Goal: Obtain resource: Obtain resource

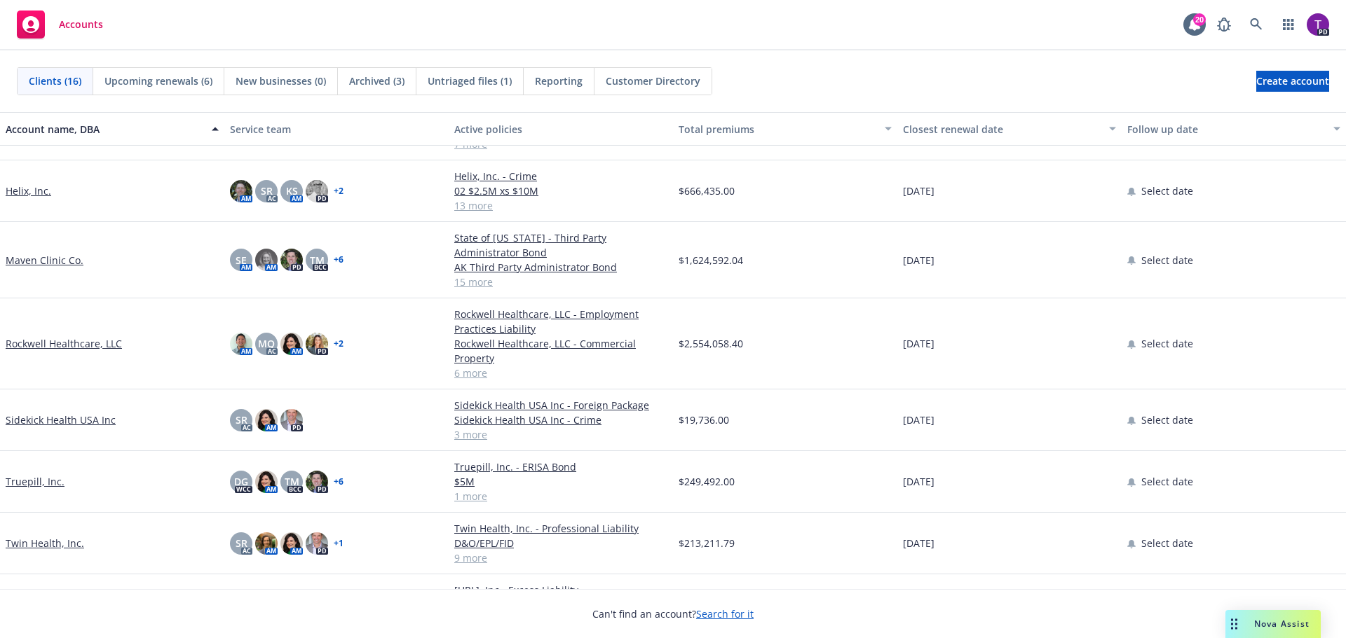
scroll to position [557, 0]
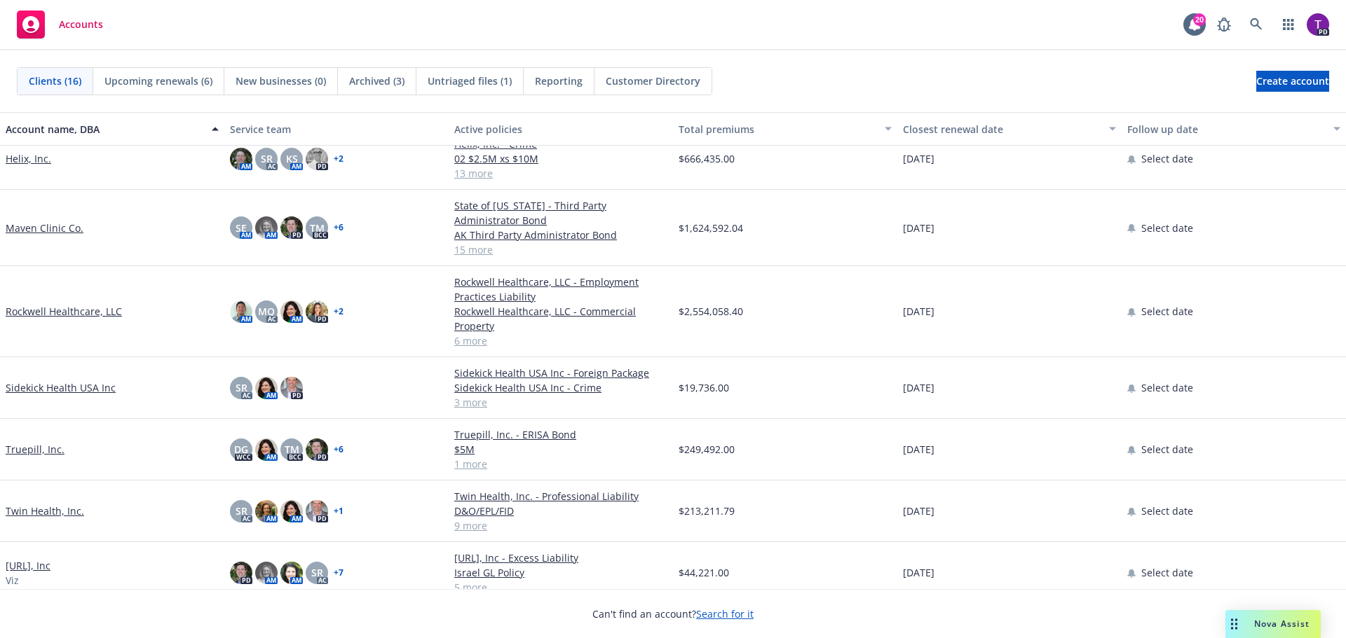
click at [21, 559] on link "[URL], Inc" at bounding box center [28, 566] width 45 height 15
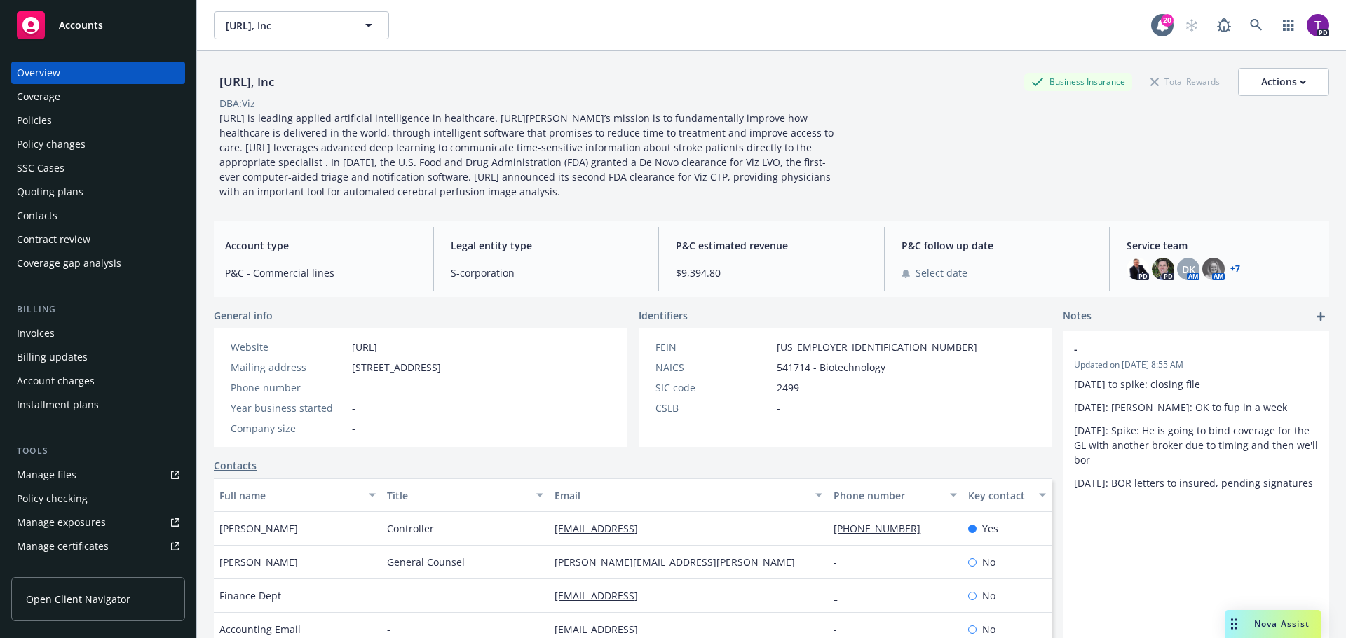
click at [1243, 627] on div "Nova Assist" at bounding box center [1282, 624] width 78 height 12
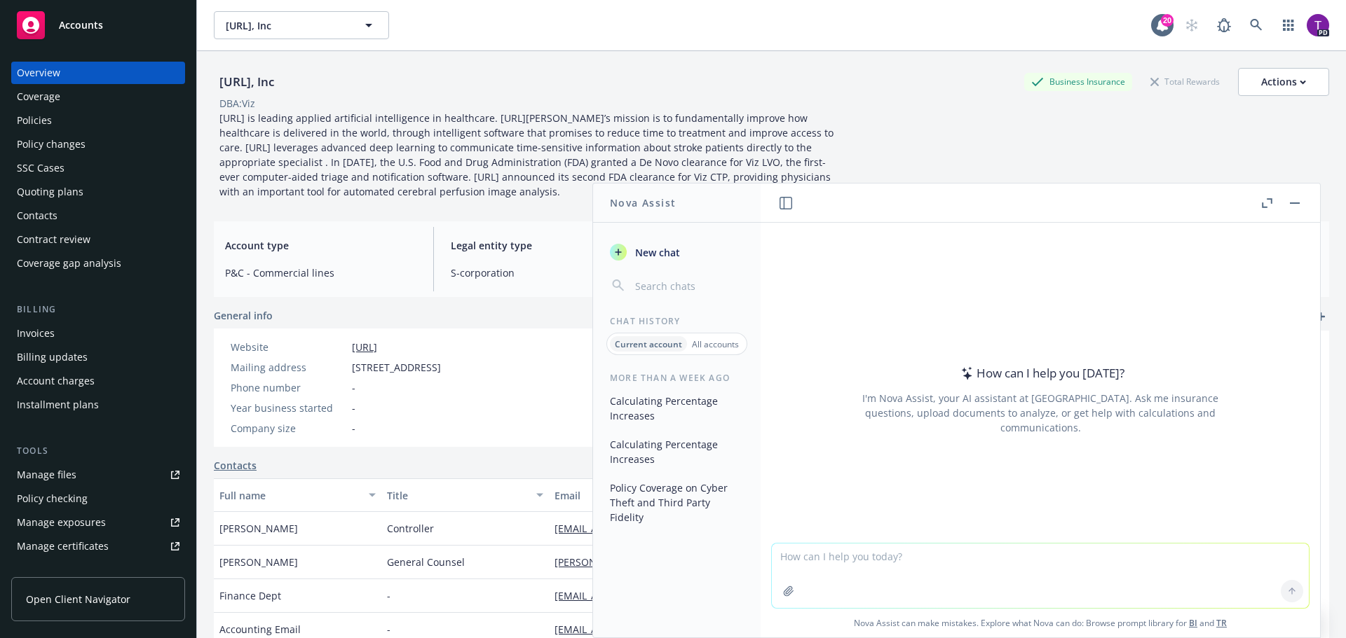
click at [1297, 205] on button "button" at bounding box center [1294, 203] width 17 height 17
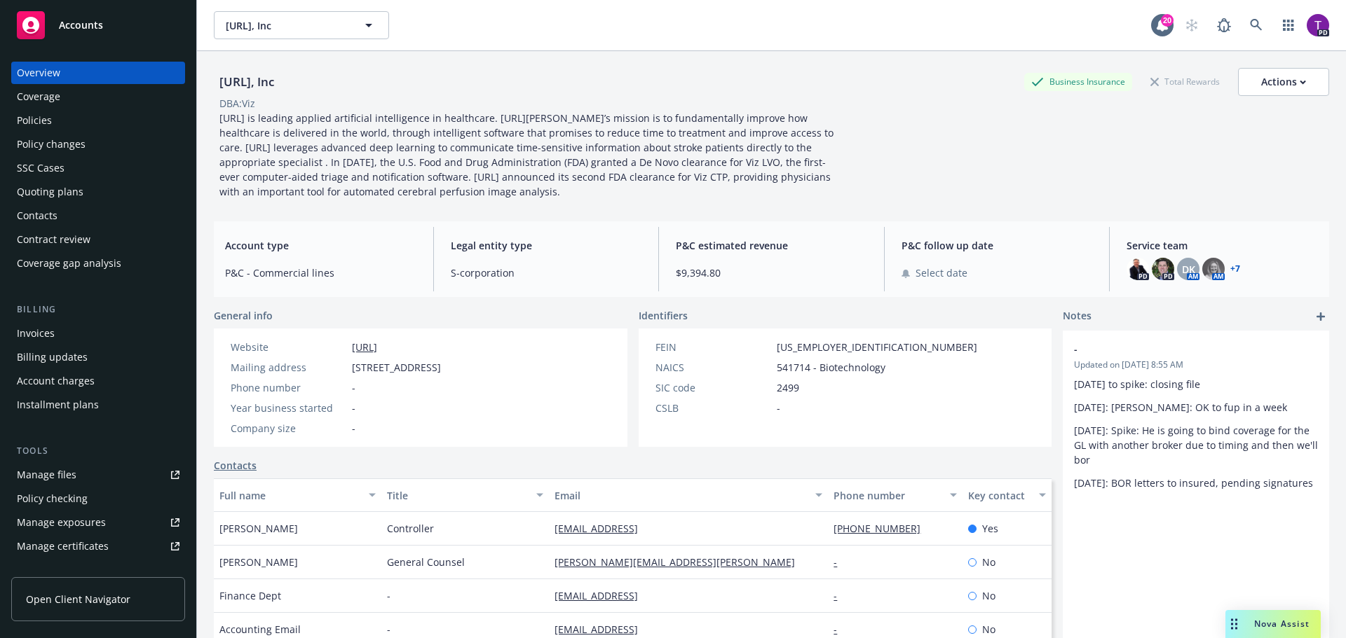
click at [54, 127] on div "Policies" at bounding box center [98, 120] width 163 height 22
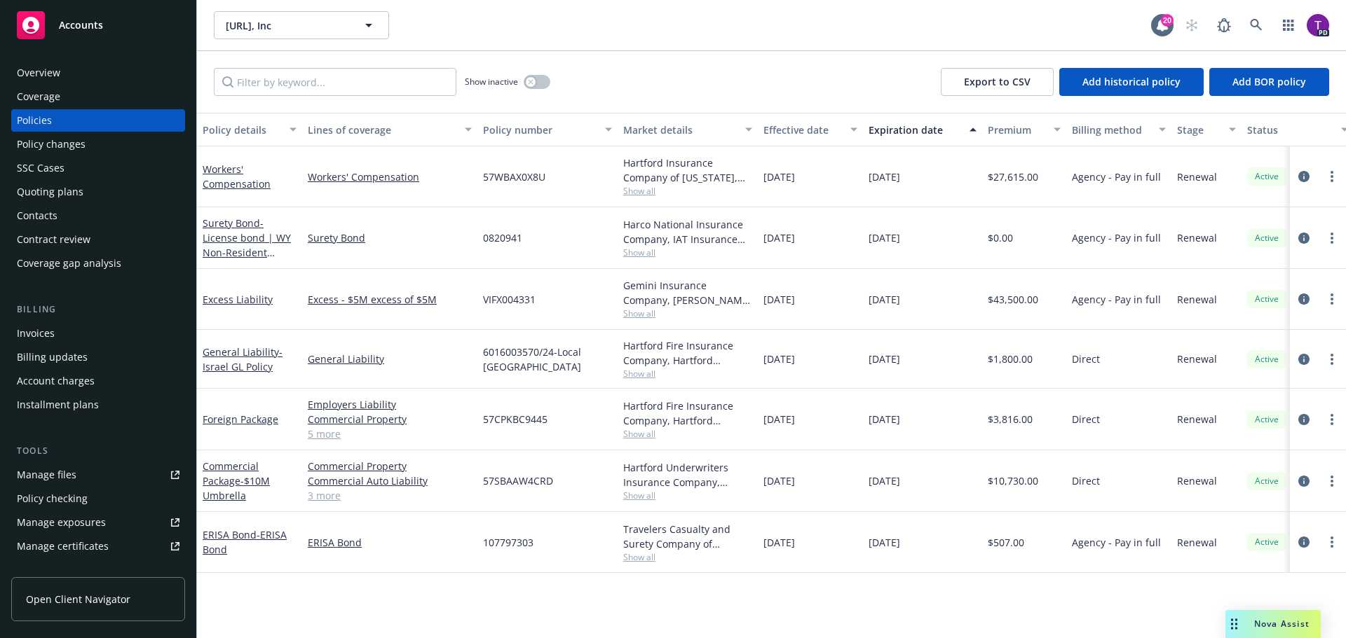
click at [71, 192] on div "Quoting plans" at bounding box center [50, 192] width 67 height 22
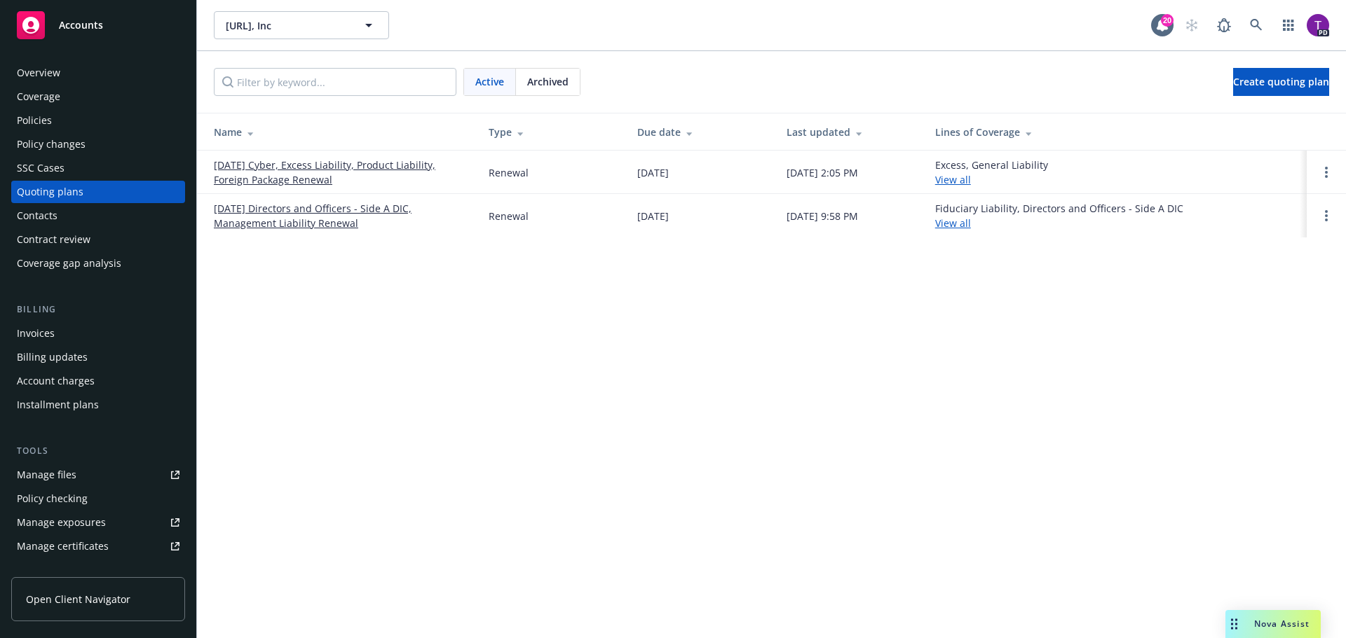
click at [320, 169] on link "[DATE] Cyber, Excess Liability, Product Liability, Foreign Package Renewal" at bounding box center [340, 172] width 252 height 29
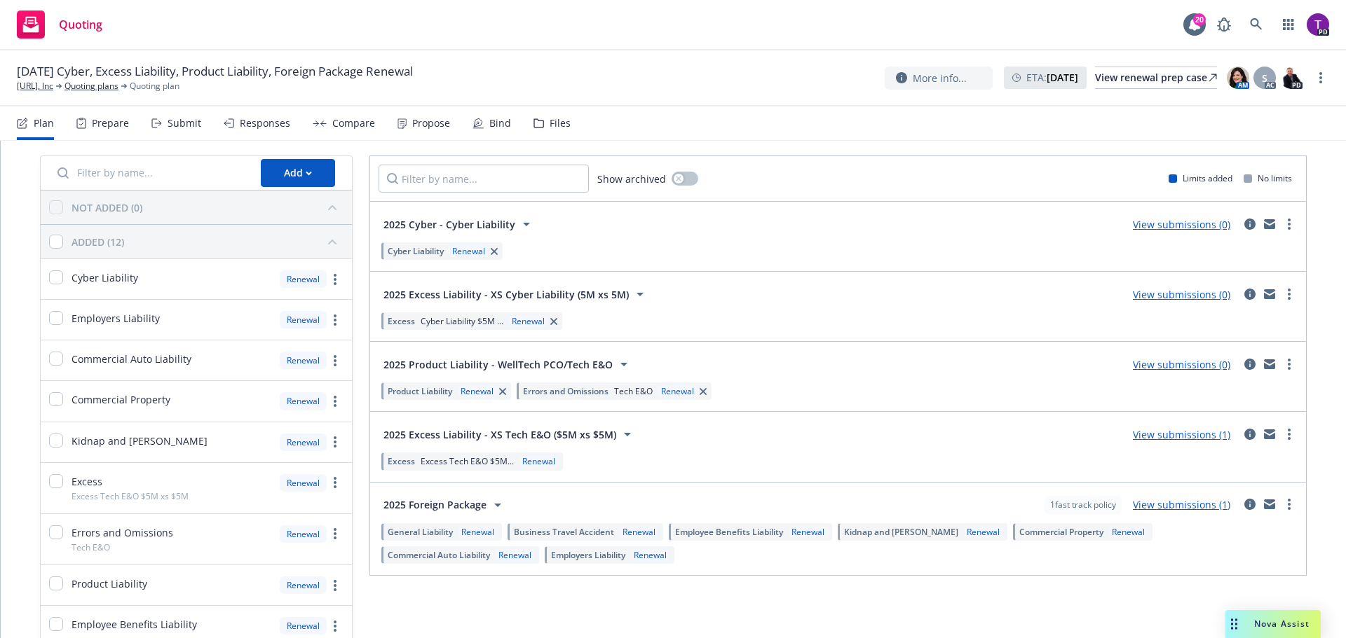
scroll to position [70, 0]
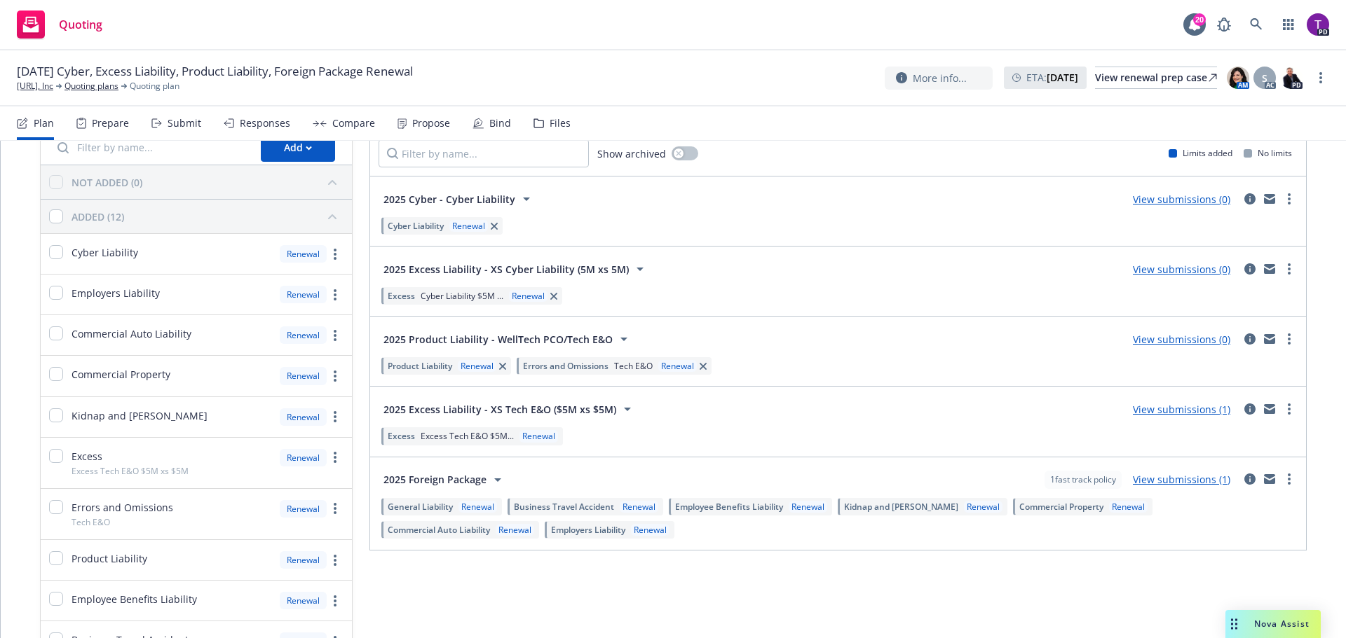
click at [1204, 199] on link "View submissions (0)" at bounding box center [1181, 199] width 97 height 13
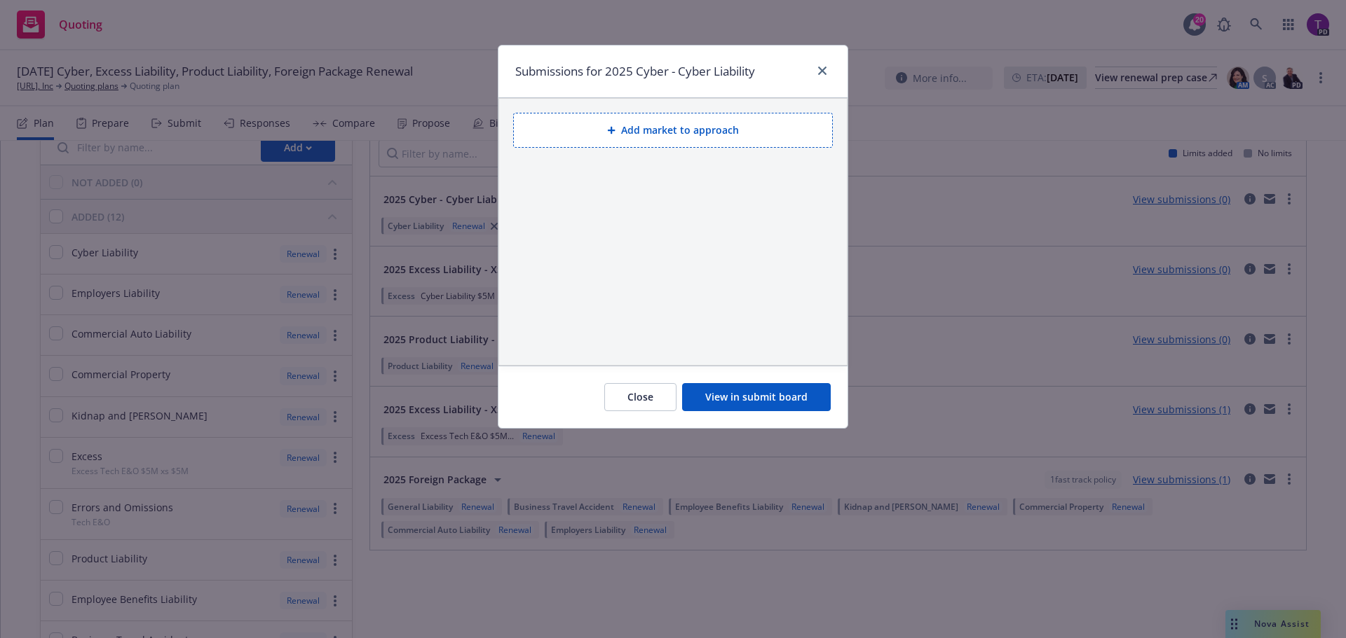
click at [732, 134] on button "Add market to approach" at bounding box center [673, 130] width 320 height 35
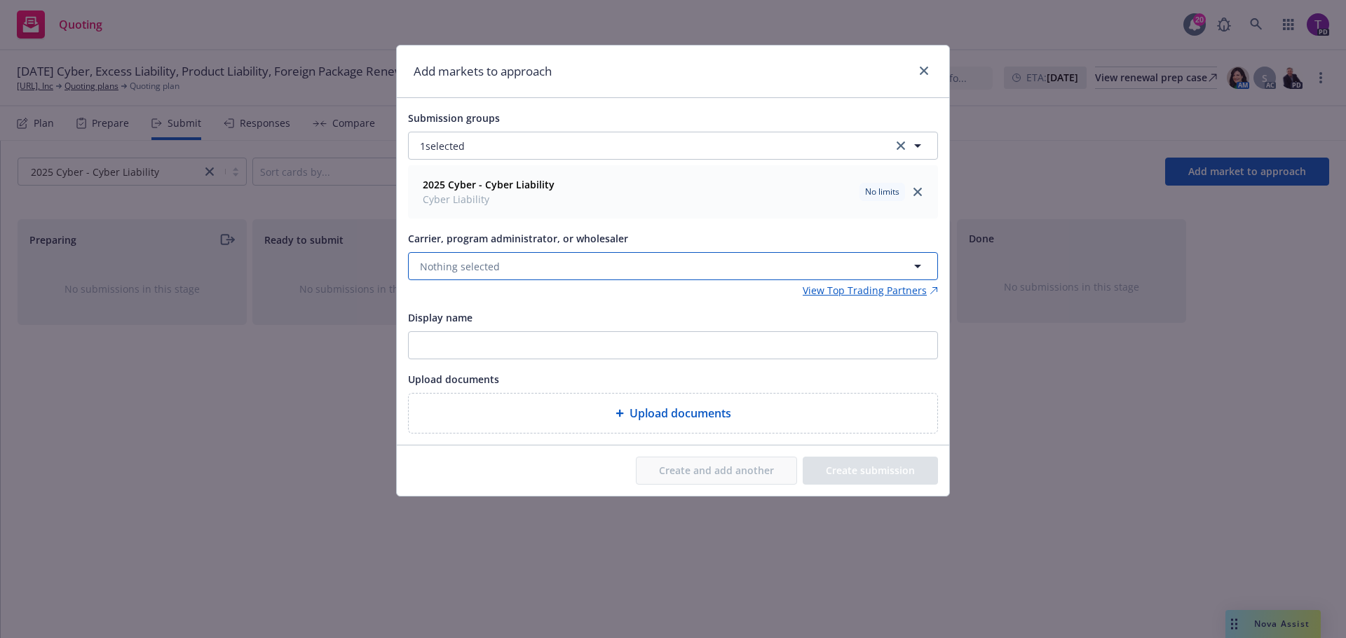
click at [567, 266] on button "Nothing selected" at bounding box center [673, 266] width 530 height 28
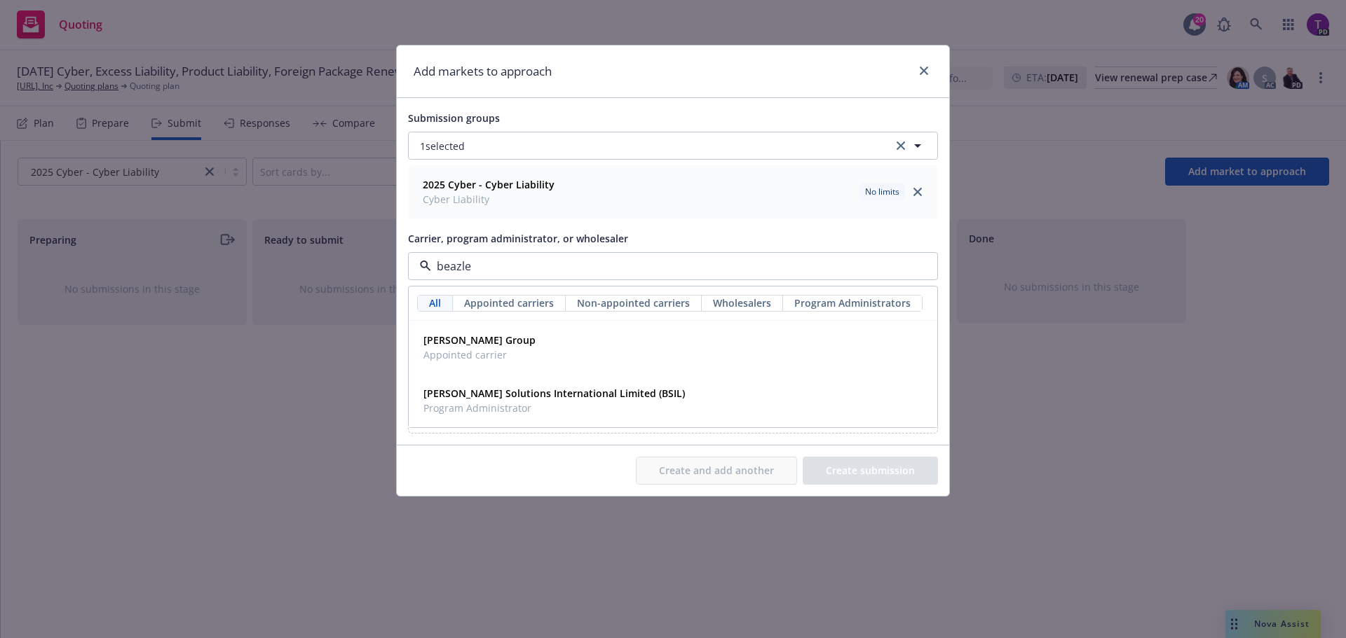
type input "beazley"
click at [518, 331] on div "Beazley Group Appointed carrier" at bounding box center [673, 347] width 510 height 35
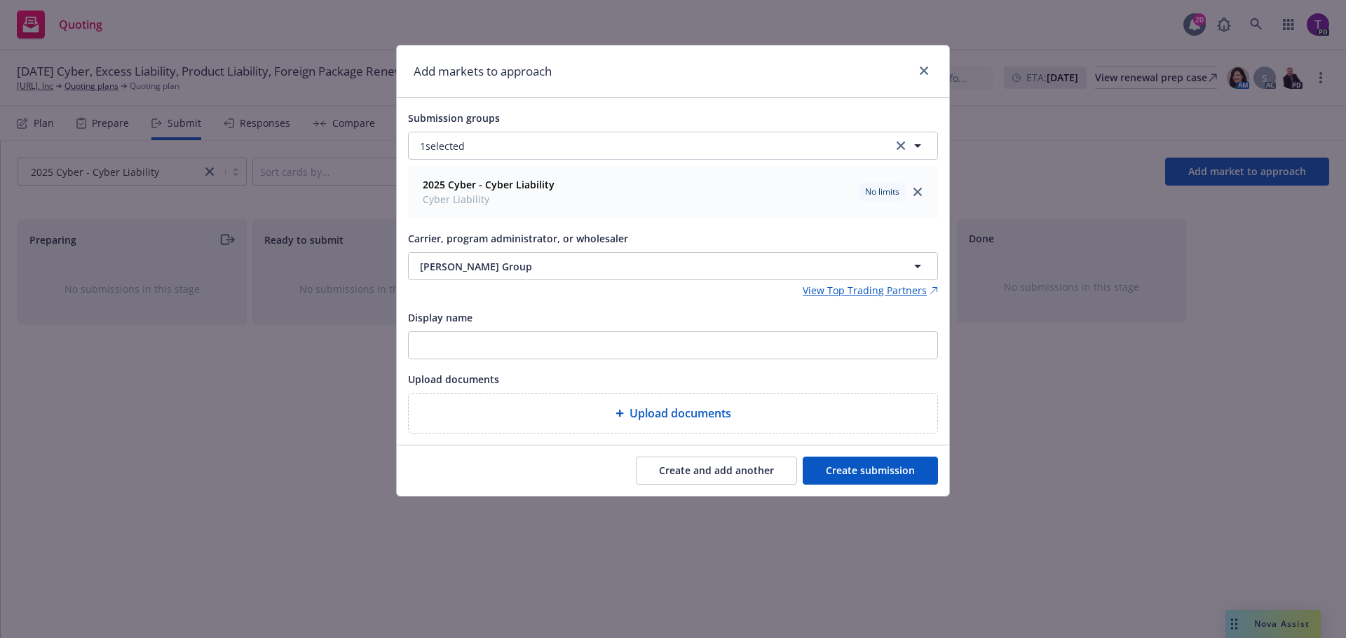
click at [903, 470] on button "Create submission" at bounding box center [869, 471] width 135 height 28
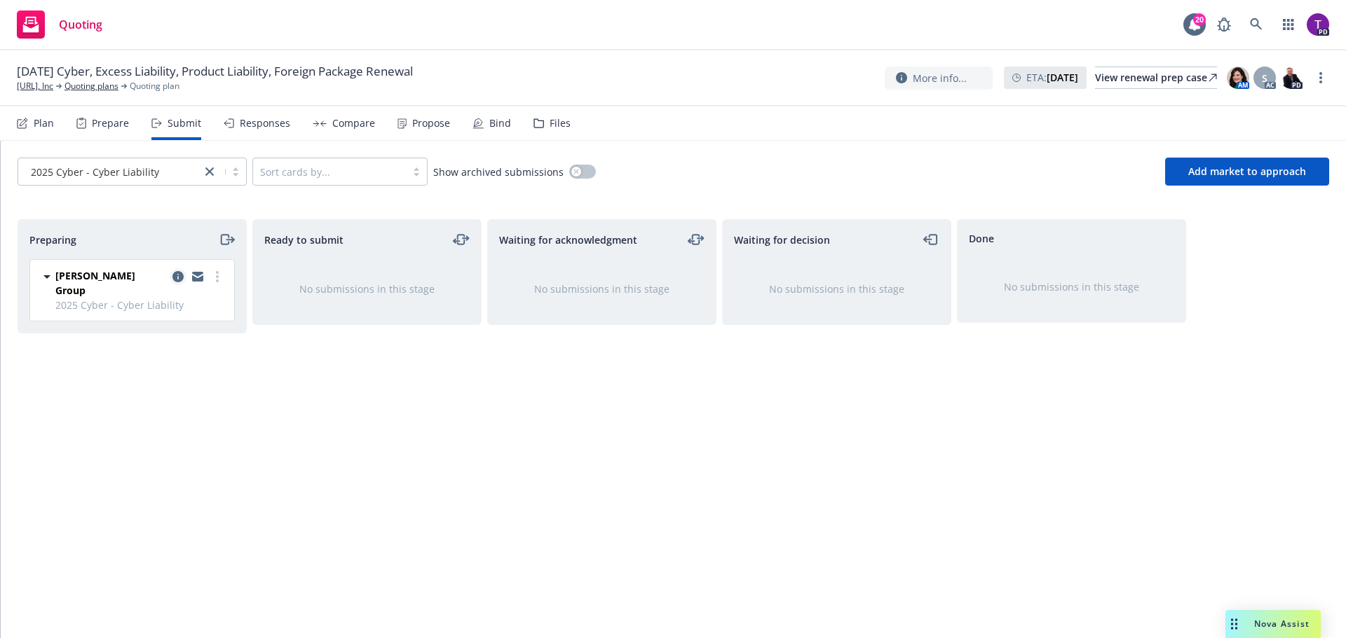
click at [175, 280] on icon "copy logging email" at bounding box center [177, 276] width 11 height 11
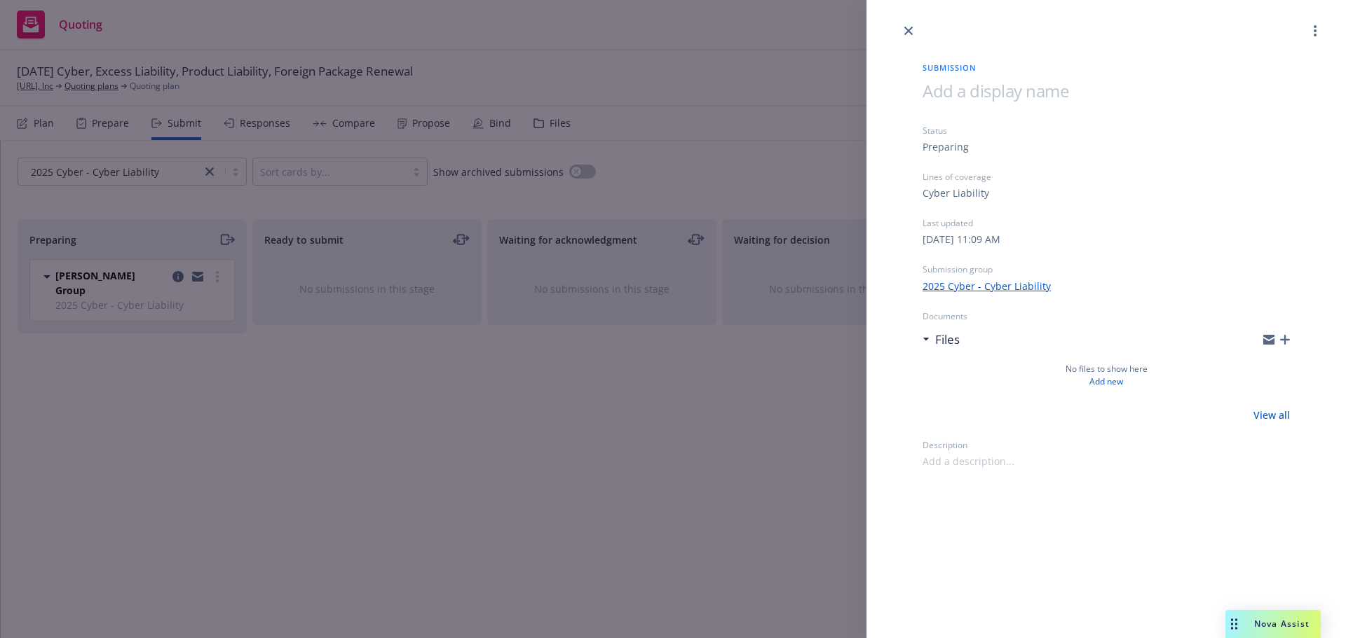
click at [1267, 340] on icon "button" at bounding box center [1268, 339] width 11 height 11
click at [1262, 337] on div "Files" at bounding box center [1105, 339] width 367 height 29
click at [1268, 340] on icon "button" at bounding box center [1268, 339] width 11 height 11
click at [1285, 339] on icon "button" at bounding box center [1285, 340] width 10 height 10
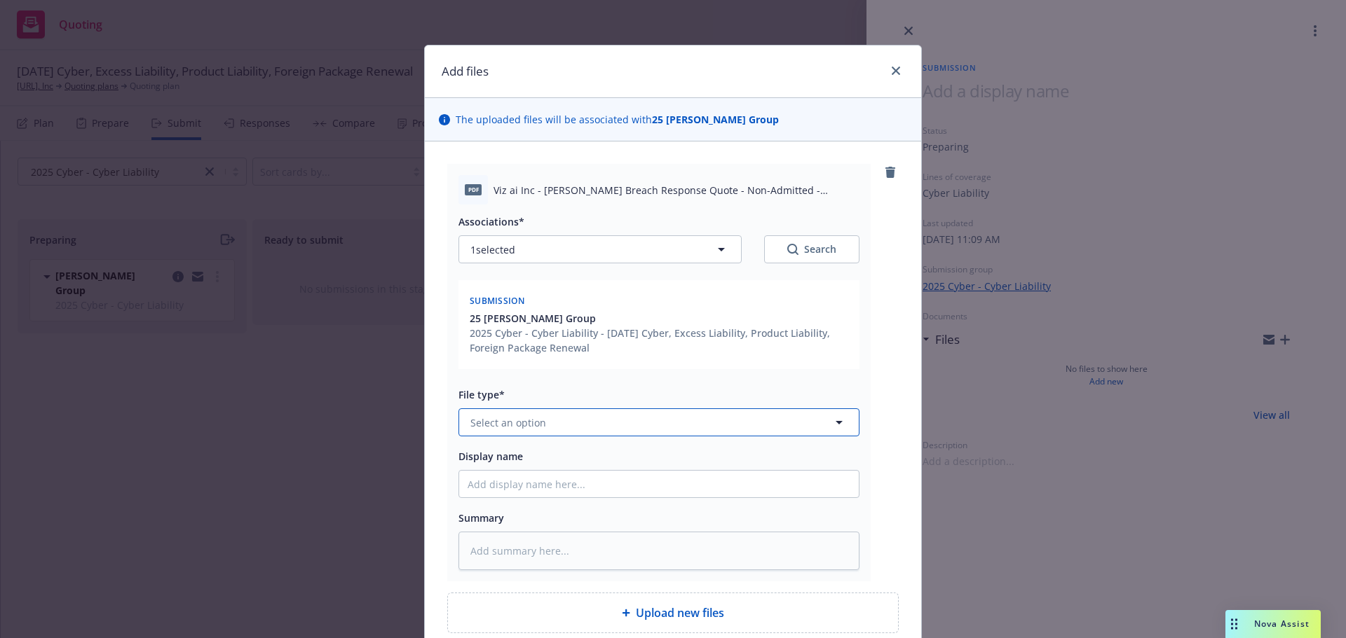
click at [659, 419] on button "Select an option" at bounding box center [658, 423] width 401 height 28
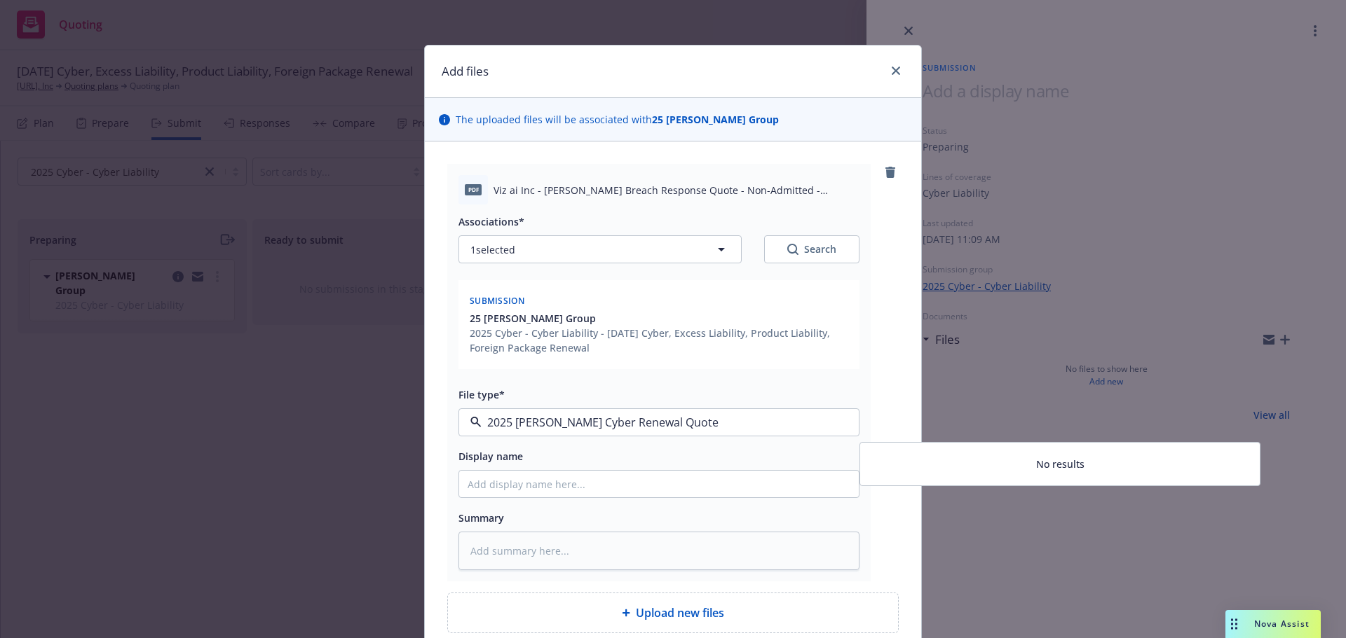
type input "2025 Beazley Cyber Renewal Quote"
click at [652, 485] on input "Display name" at bounding box center [658, 484] width 399 height 27
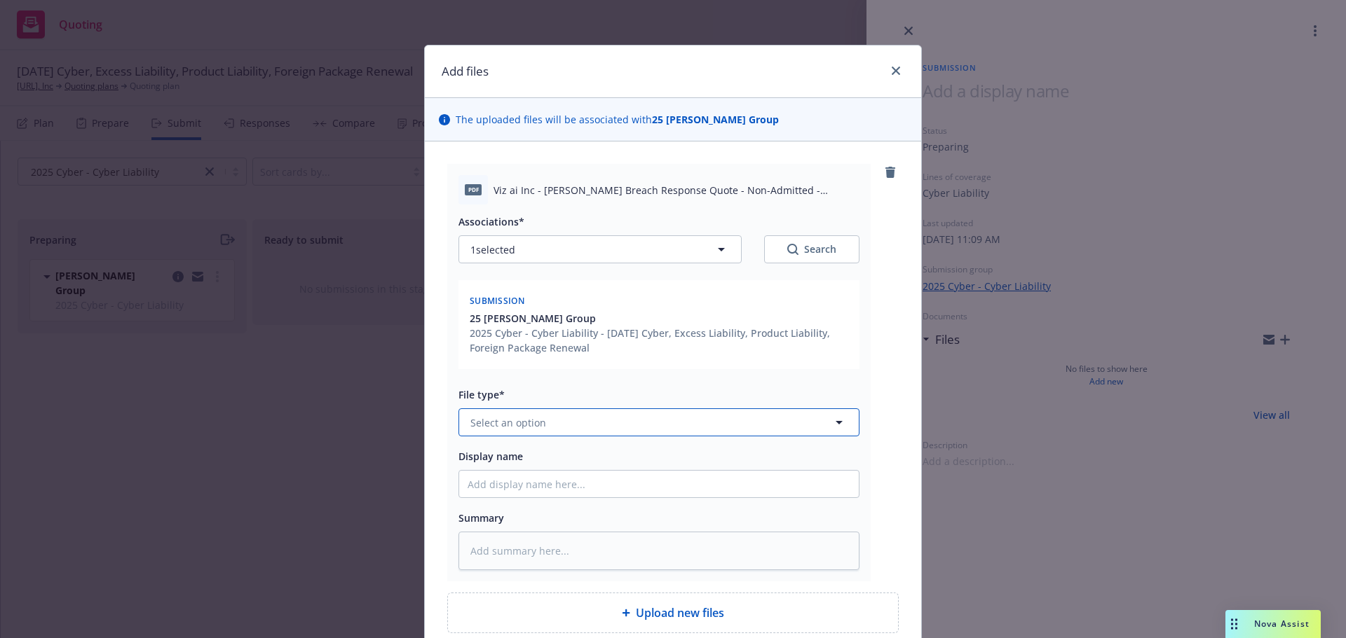
click at [652, 430] on button "Select an option" at bounding box center [658, 423] width 401 height 28
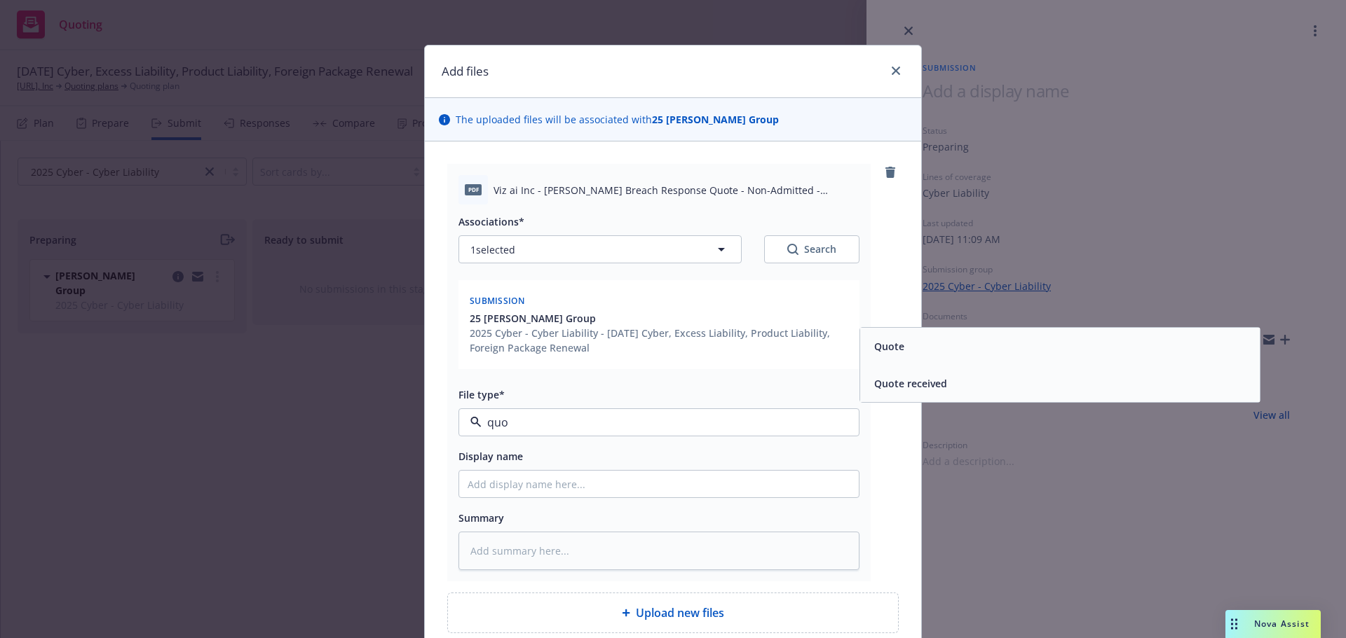
type input "quot"
click at [916, 352] on div "Quote" at bounding box center [1059, 346] width 383 height 20
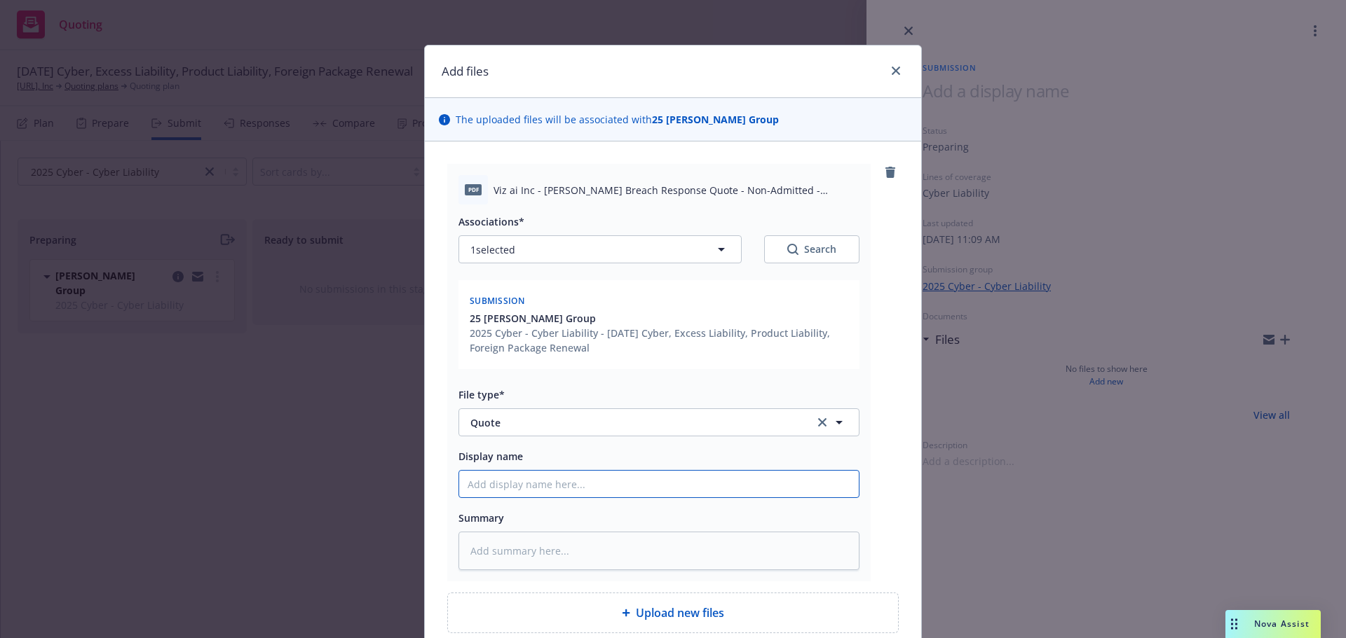
click at [632, 474] on input "Display name" at bounding box center [658, 484] width 399 height 27
type textarea "x"
type input "2"
type textarea "x"
type input "20"
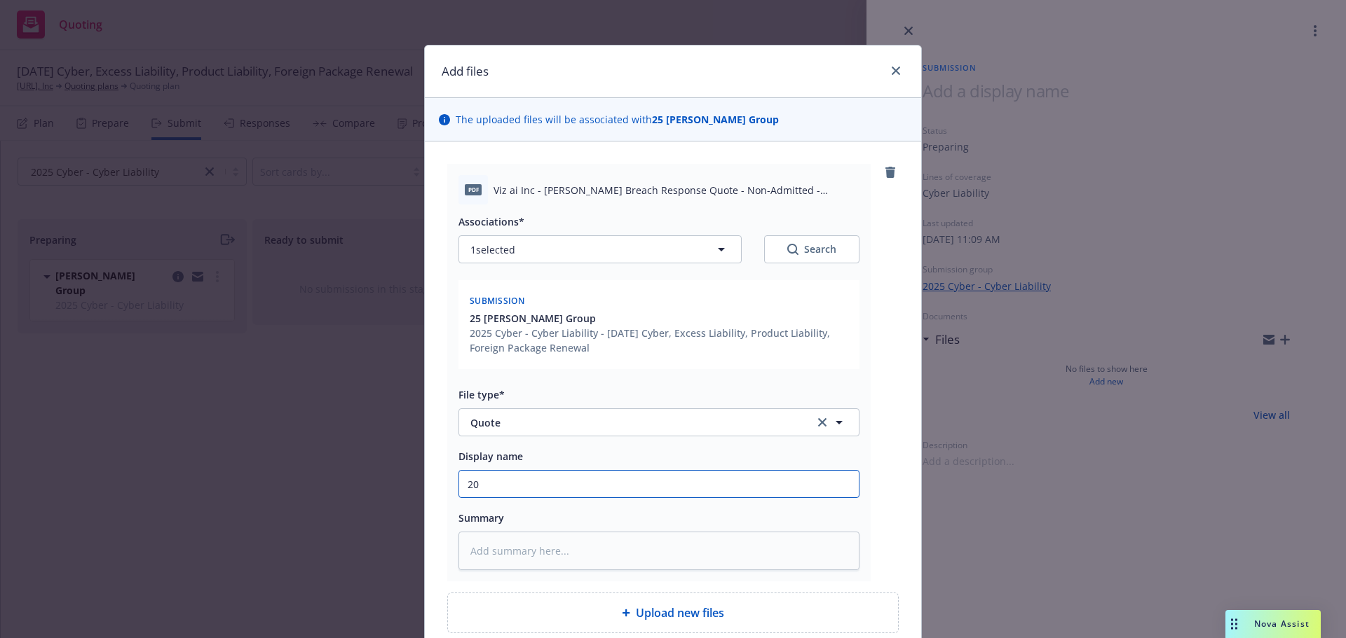
type textarea "x"
type input "202"
type textarea "x"
type input "2025"
type textarea "x"
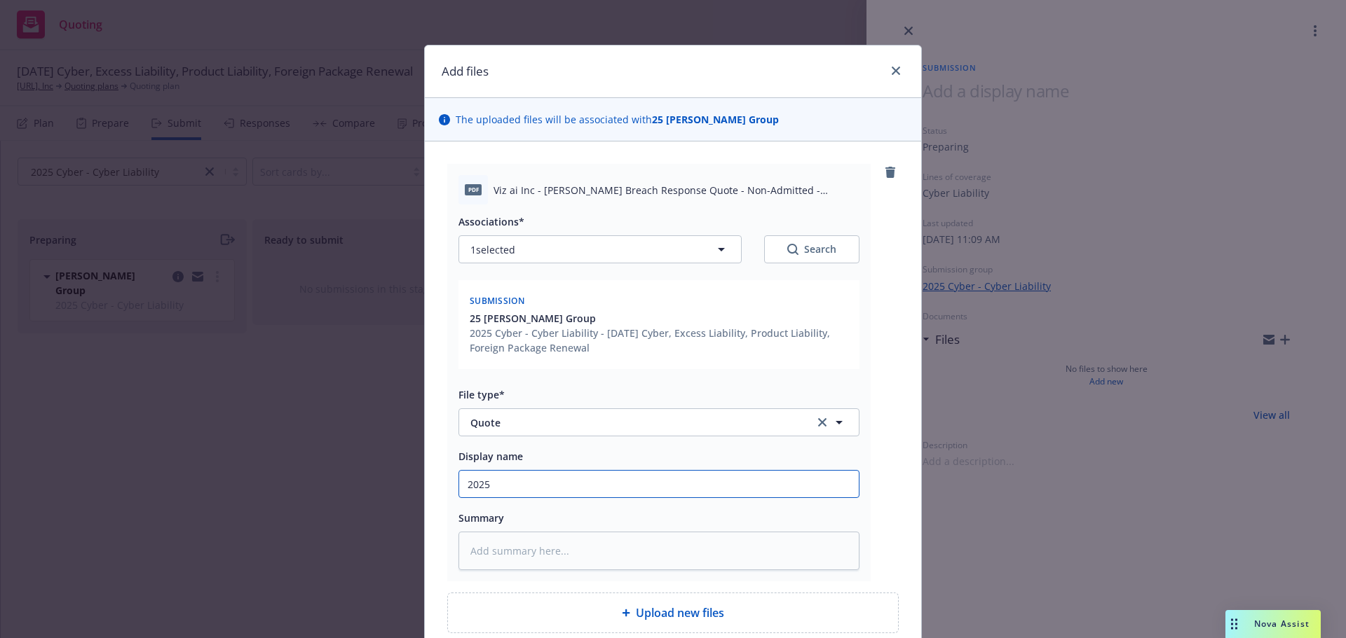
type input "2025"
type textarea "x"
type input "2025 B"
type textarea "x"
type input "2025 Be"
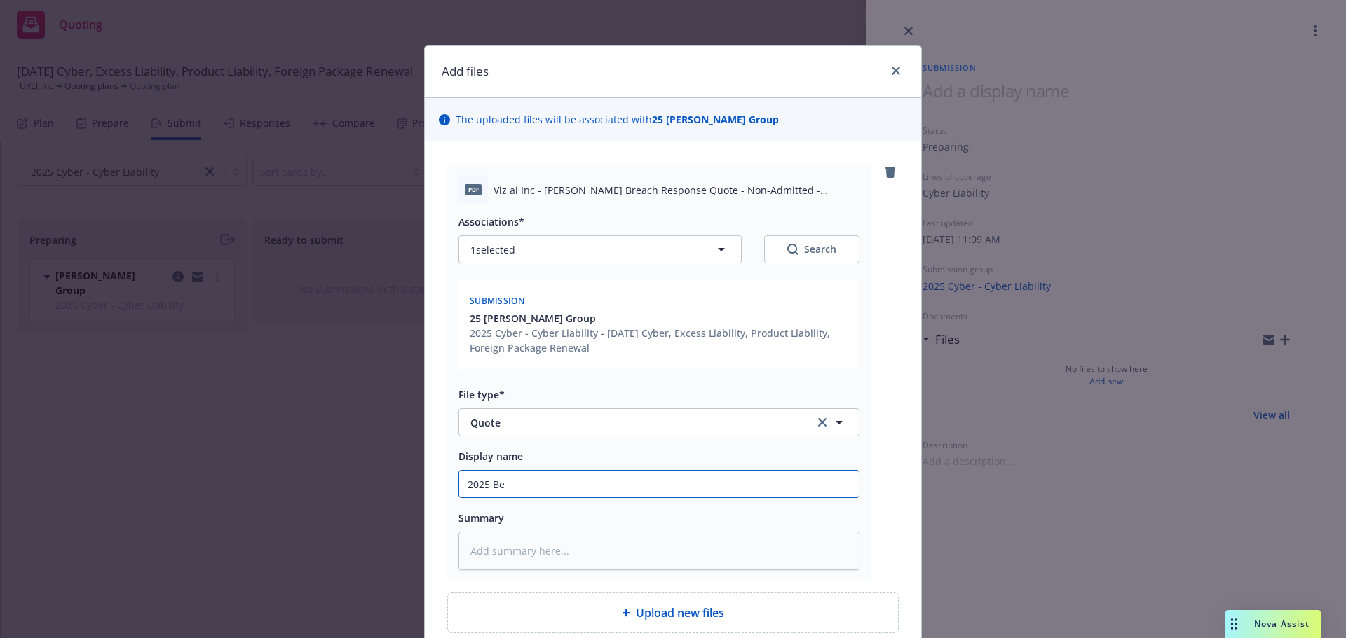
type textarea "x"
type input "2025 Bea"
type textarea "x"
type input "2025 Beaz"
type textarea "x"
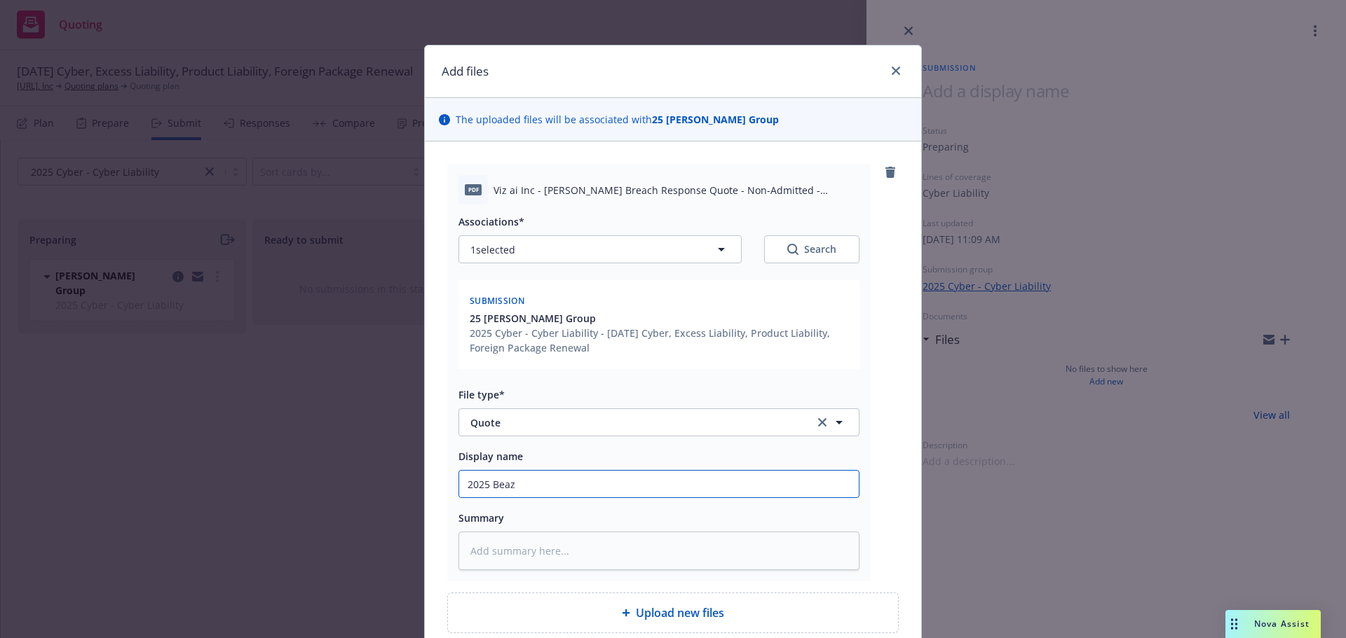
type input "2025 Beazl"
type textarea "x"
type input "2025 Beazle"
type textarea "x"
type input "2025 Beazley"
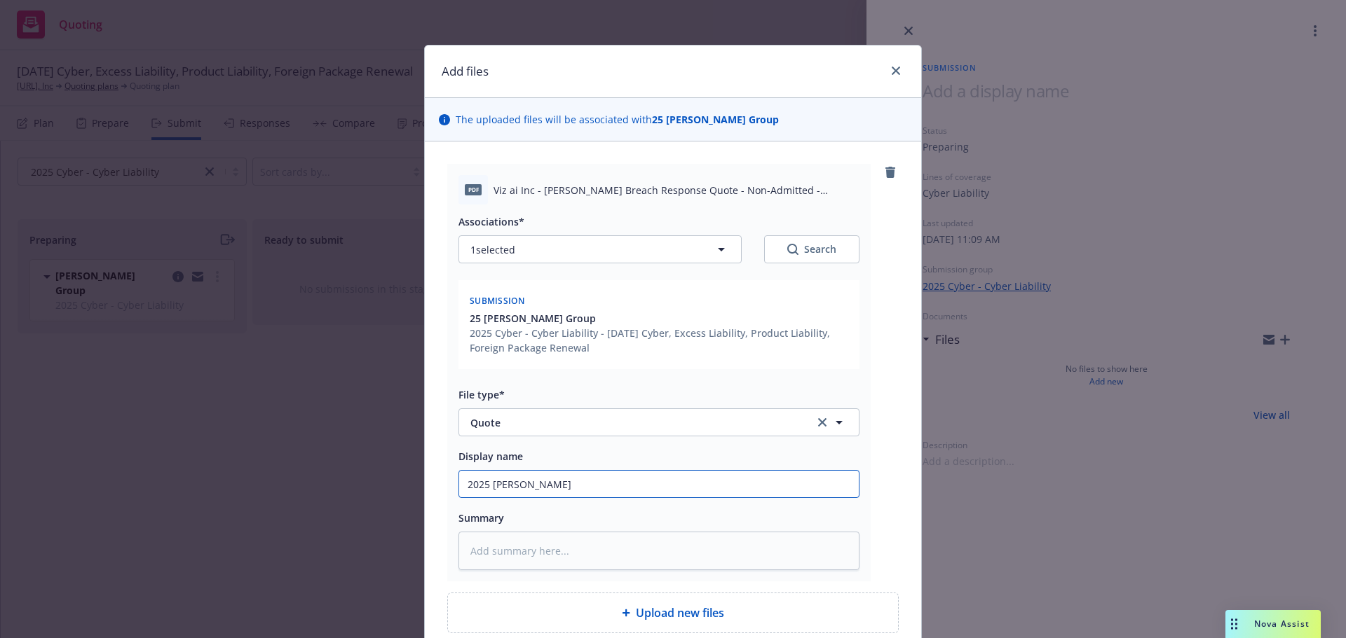
type textarea "x"
type input "2025 Beazley"
type textarea "x"
type input "2025 Beazley Cy"
type textarea "x"
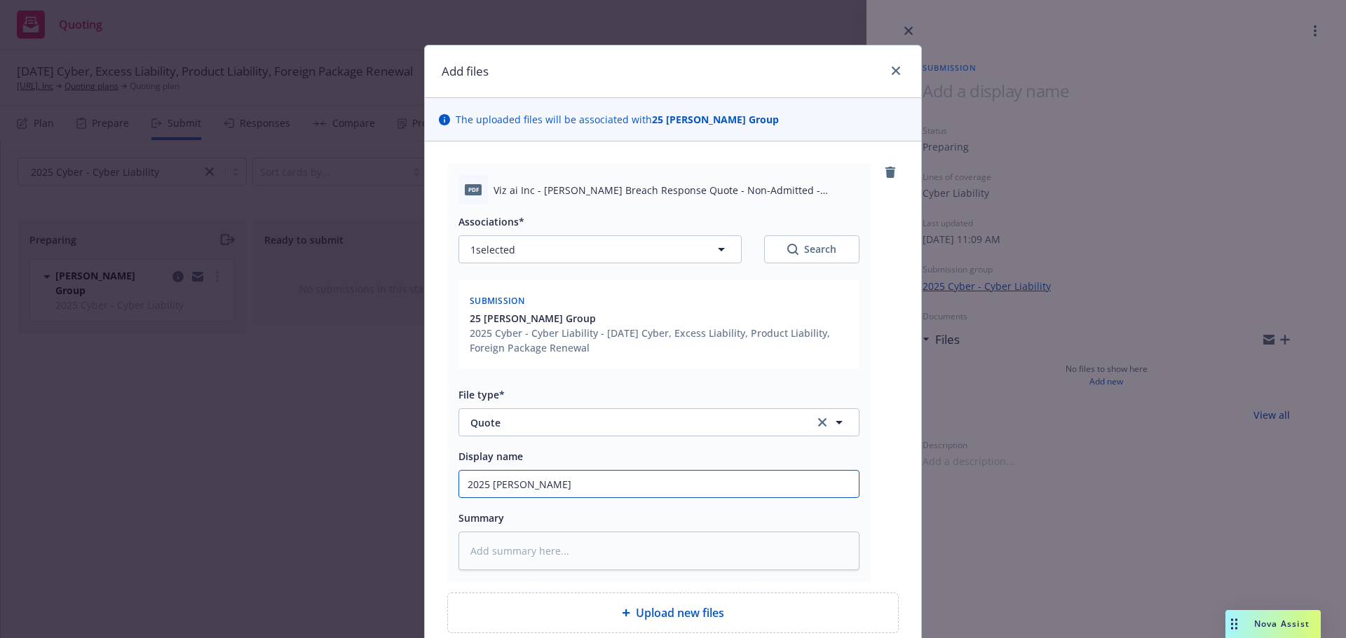
type input "2025 Beazley Cyb"
type textarea "x"
type input "2025 Beazley Cybe"
type textarea "x"
type input "2025 Beazley Cyber"
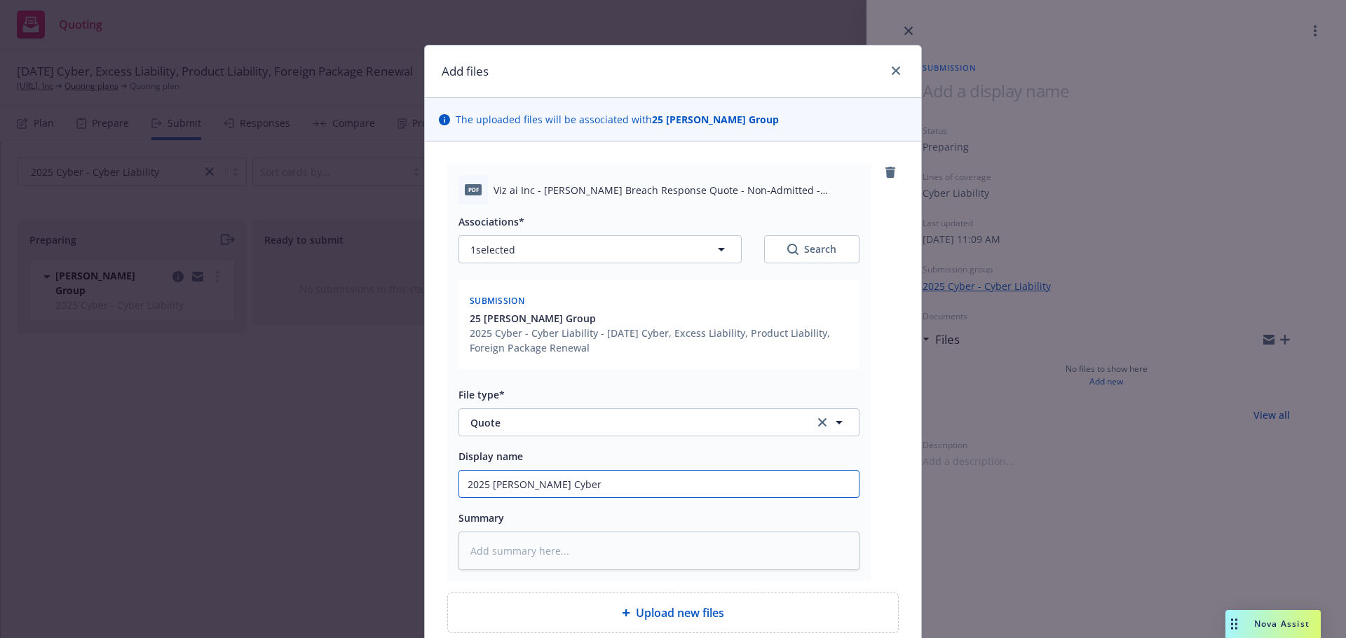
type textarea "x"
type input "2025 Beazley Cyber"
type textarea "x"
type input "2025 Beazley Cyber R"
type textarea "x"
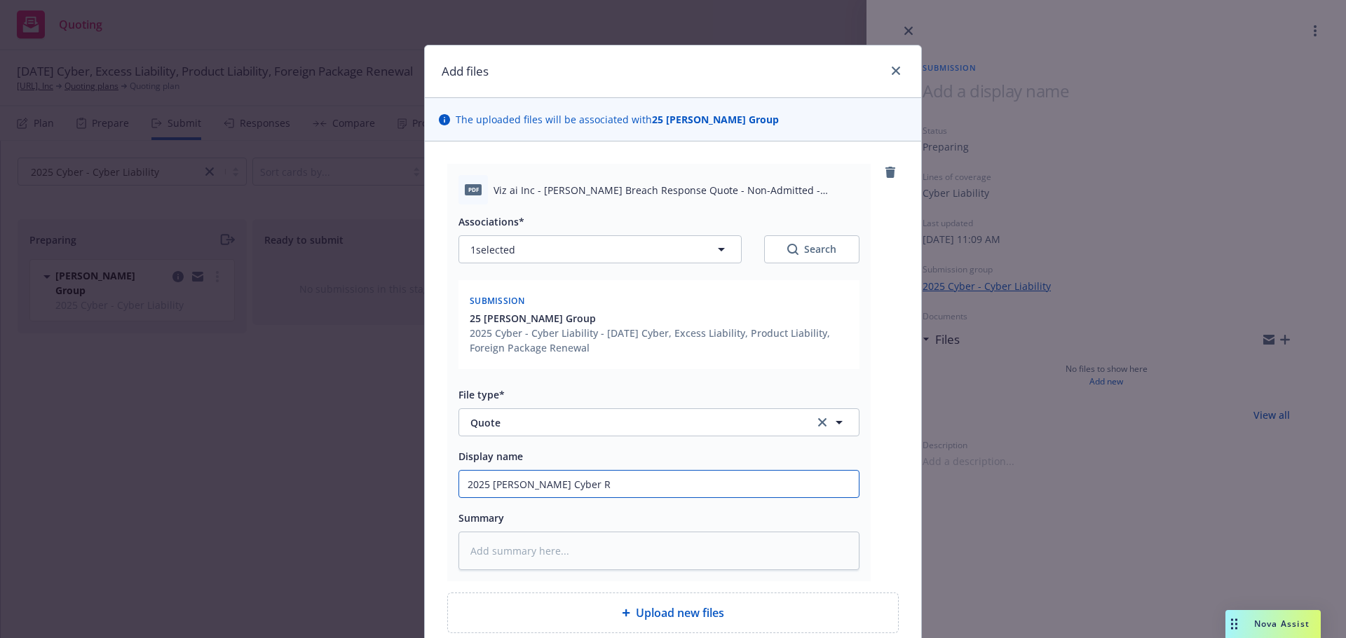
type input "2025 Beazley Cyber Re"
type textarea "x"
type input "2025 Beazley Cyber Rene"
type textarea "x"
type input "2025 Beazley Cyber Renew"
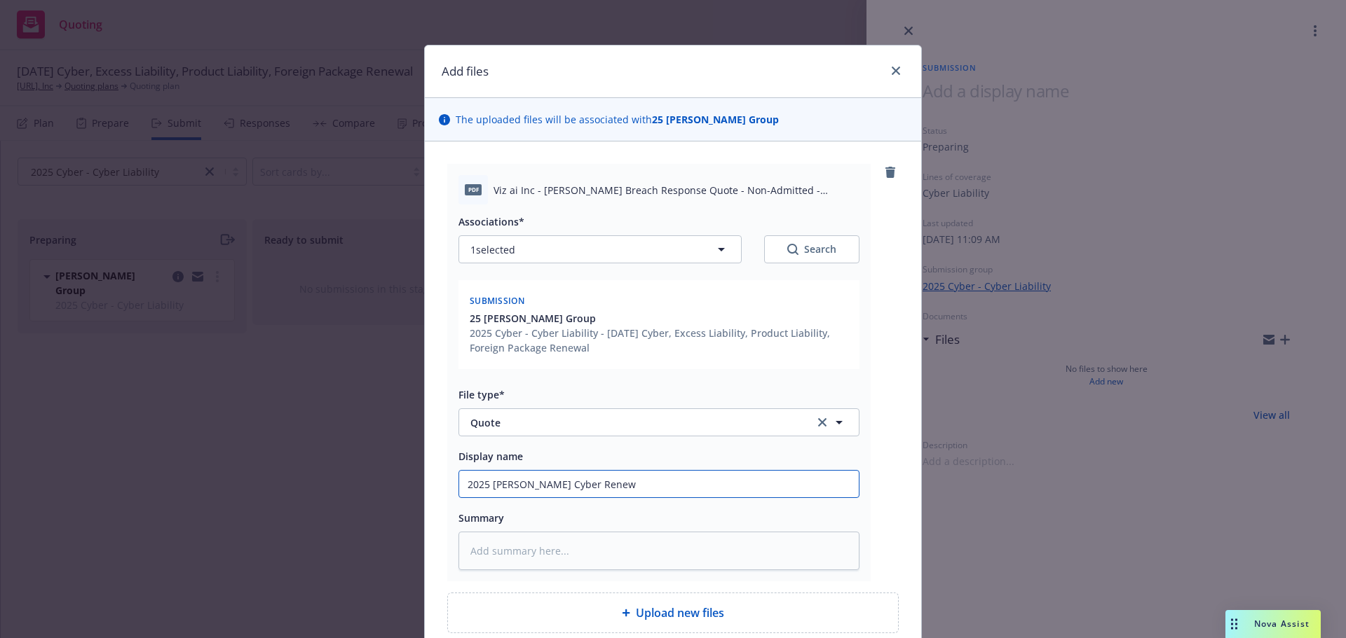
type textarea "x"
type input "2025 Beazley Cyber Renewal"
type textarea "x"
type input "2025 Beazley Cyber Renewal"
type textarea "x"
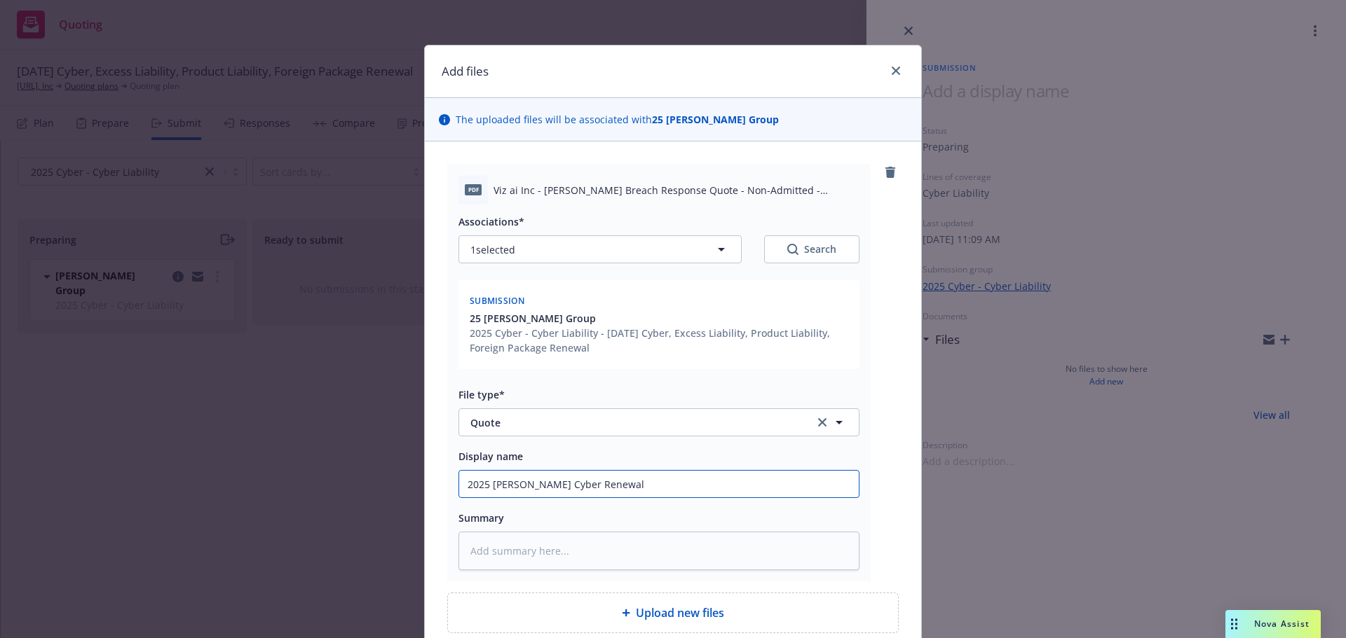
type input "2025 Beazley Cyber Renewal Q"
type textarea "x"
type input "2025 Beazley Cyber Renewal Quo"
type textarea "x"
type input "2025 Beazley Cyber Renewal Quot"
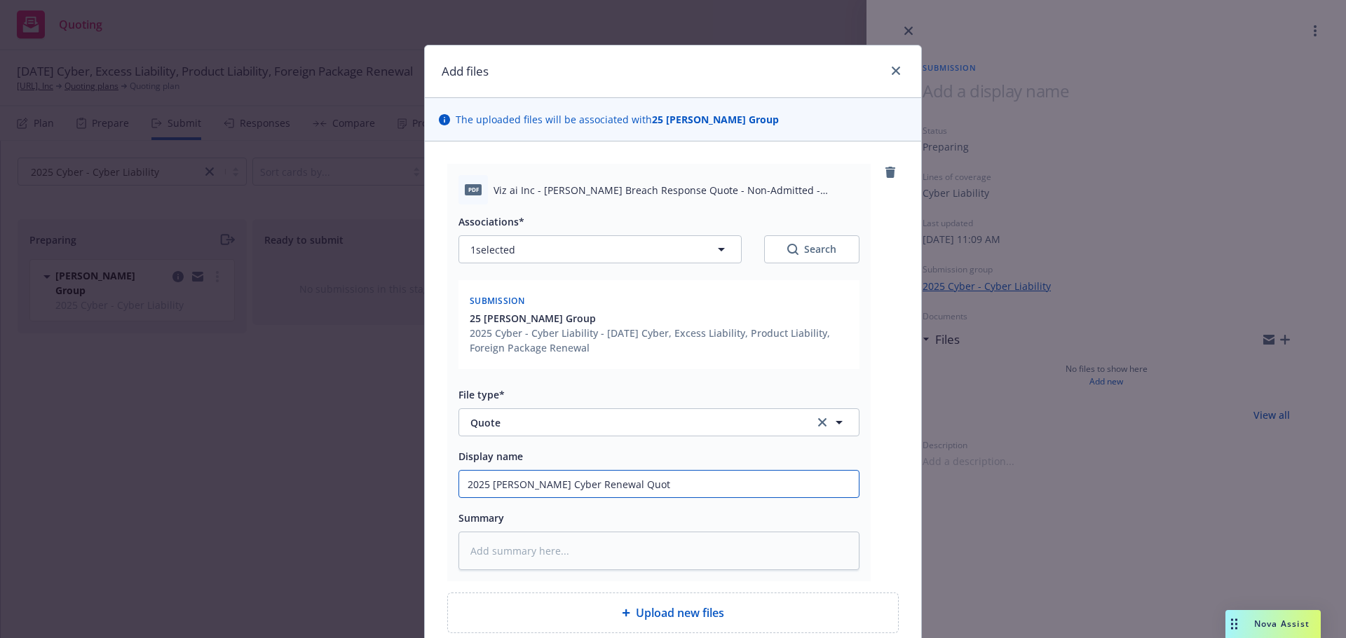
type textarea "x"
type input "2025 Beazley Cyber Renewal Quote"
type textarea "x"
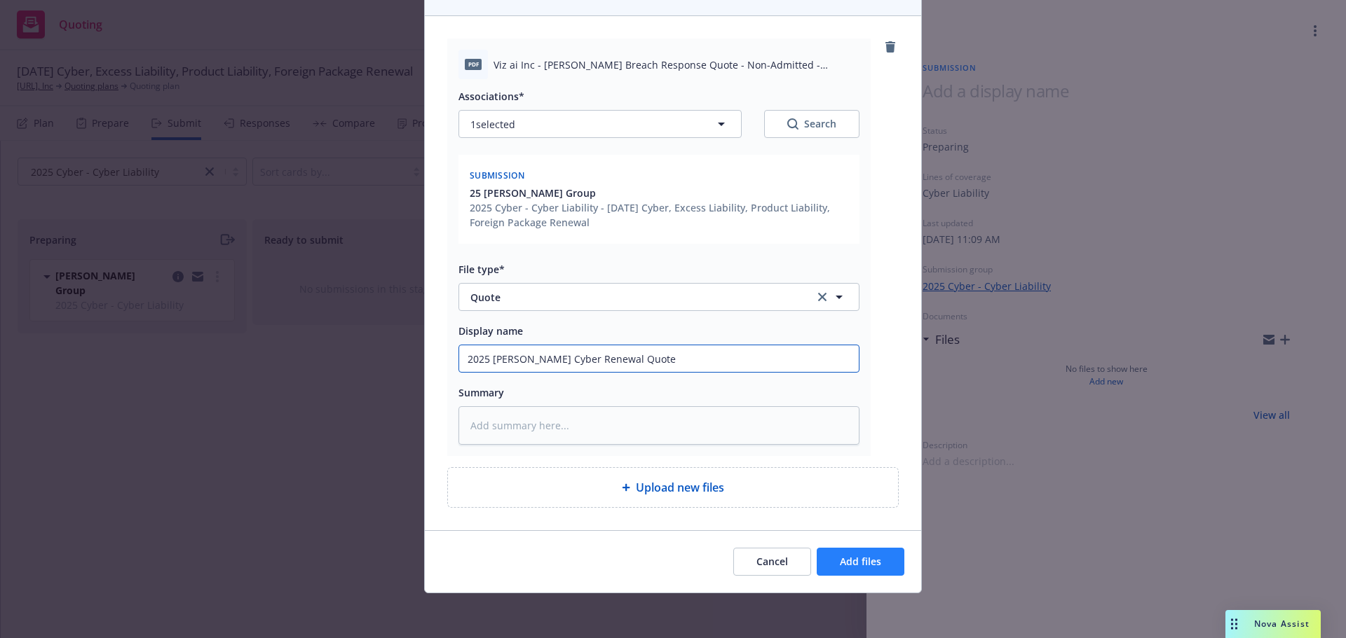
type input "2025 Beazley Cyber Renewal Quote"
click at [877, 564] on button "Add files" at bounding box center [860, 562] width 88 height 28
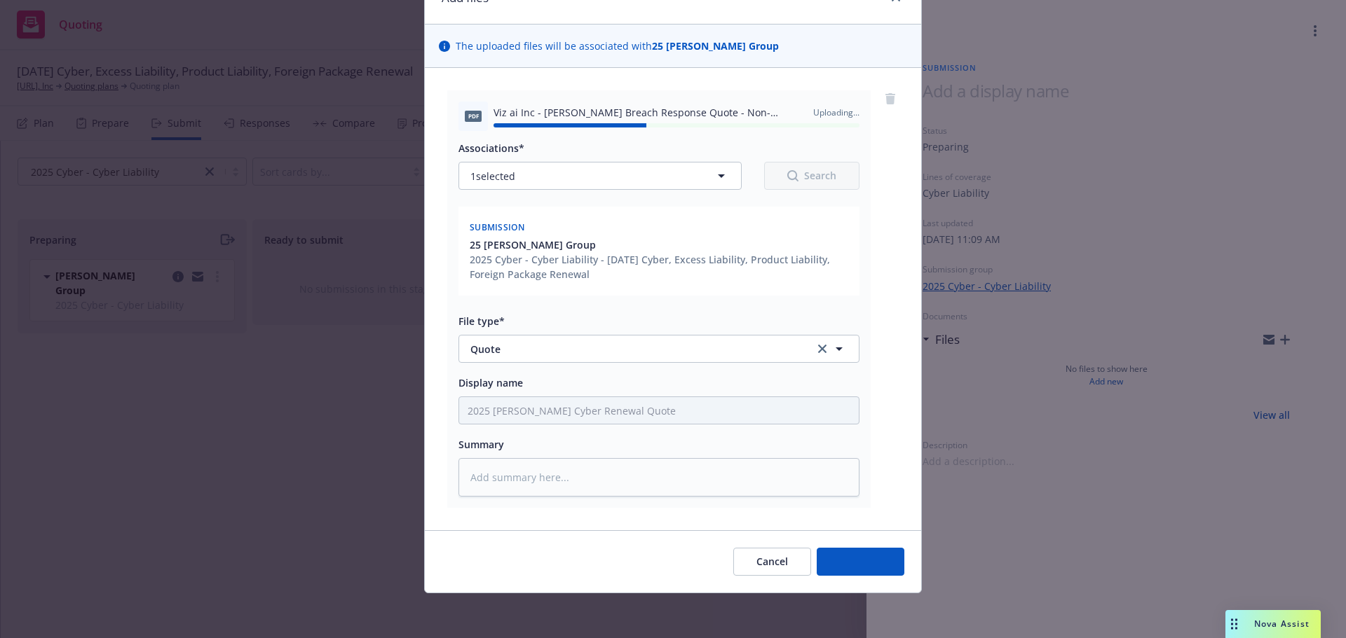
type textarea "x"
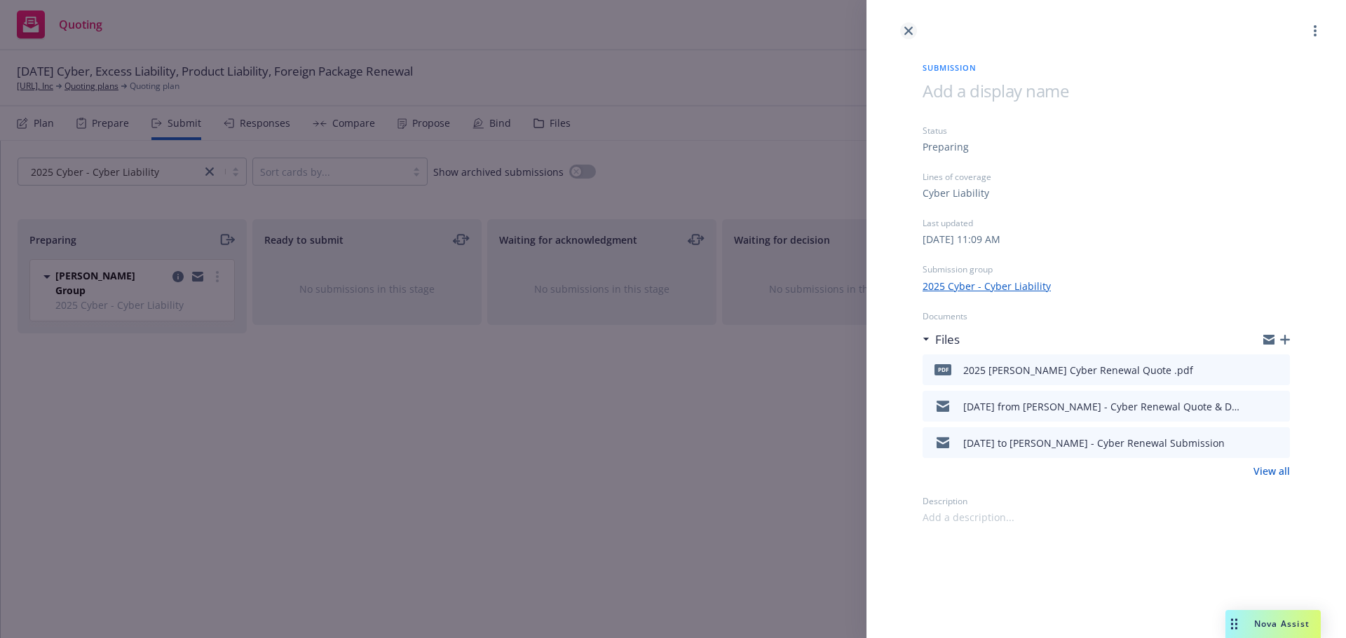
click at [912, 30] on link "close" at bounding box center [908, 30] width 17 height 17
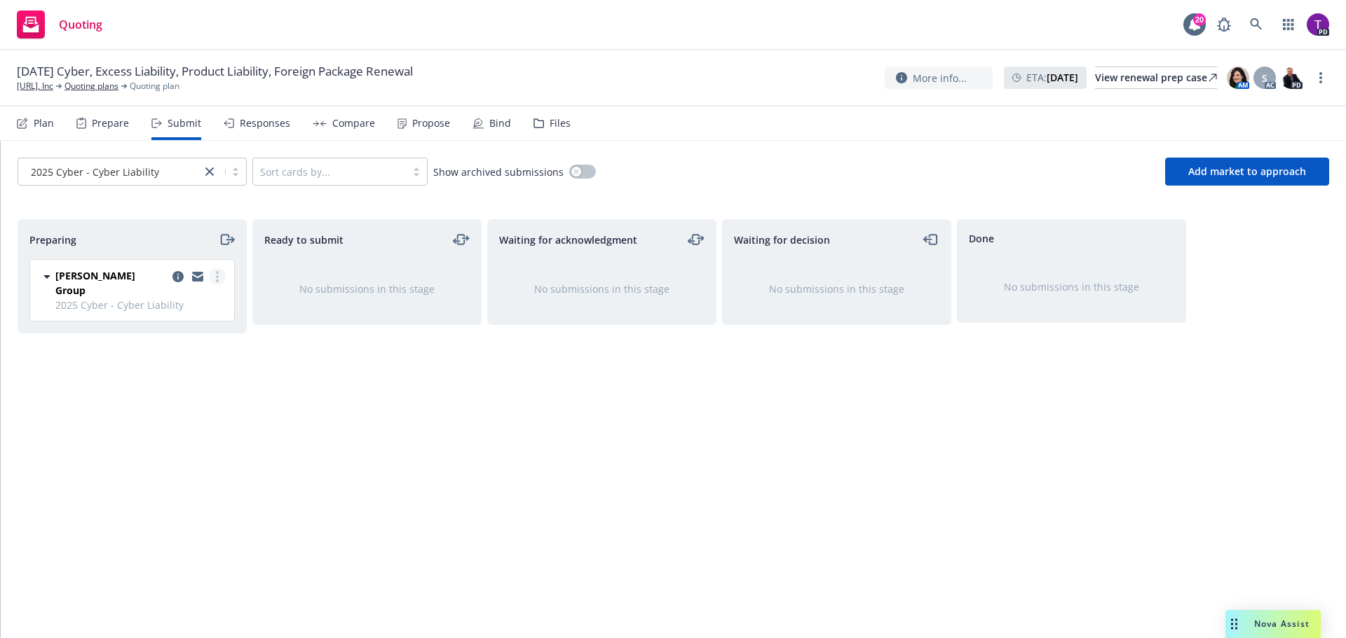
click at [215, 283] on link "more" at bounding box center [217, 276] width 17 height 17
click at [281, 384] on div "Ready to submit No submissions in this stage" at bounding box center [366, 414] width 229 height 390
click at [32, 85] on link "[URL], Inc" at bounding box center [35, 86] width 36 height 13
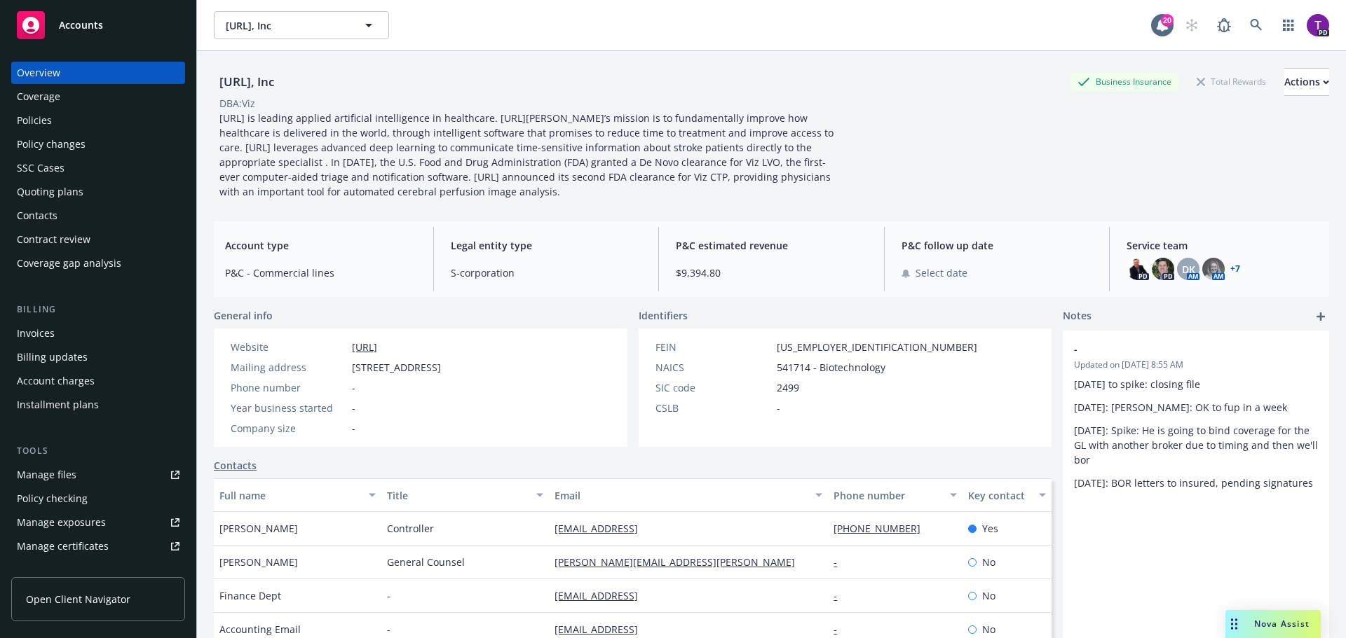
click at [130, 22] on div "Accounts" at bounding box center [98, 25] width 163 height 28
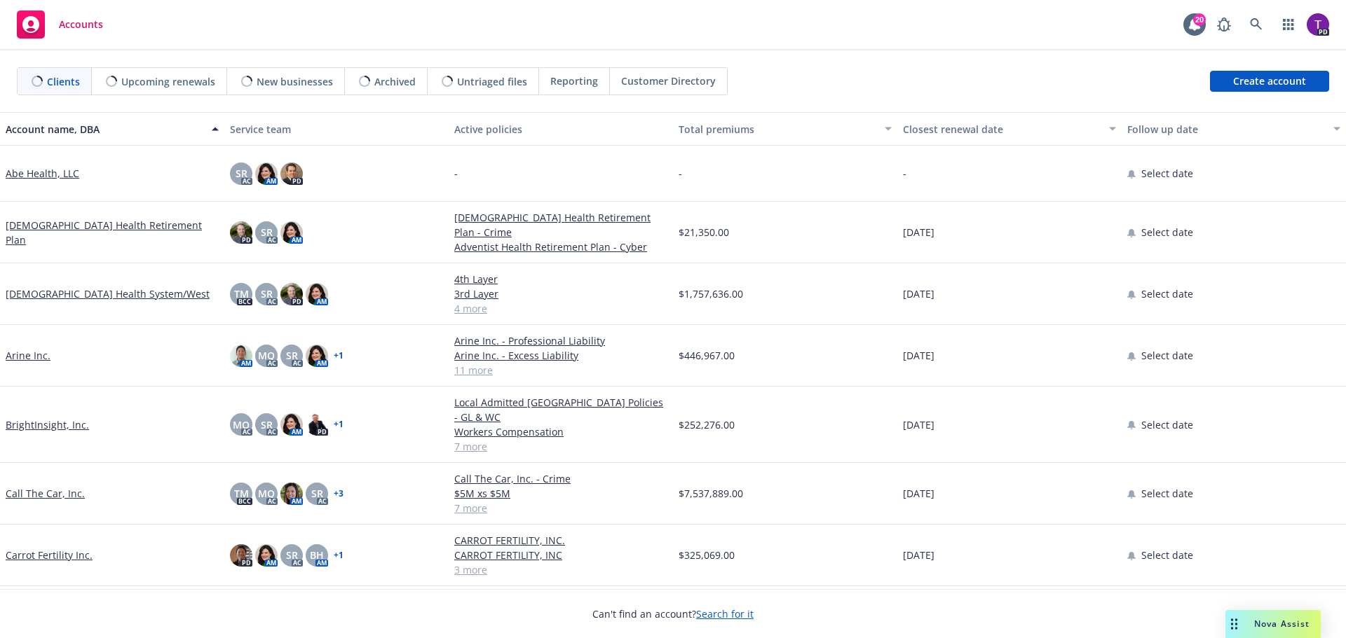
scroll to position [70, 0]
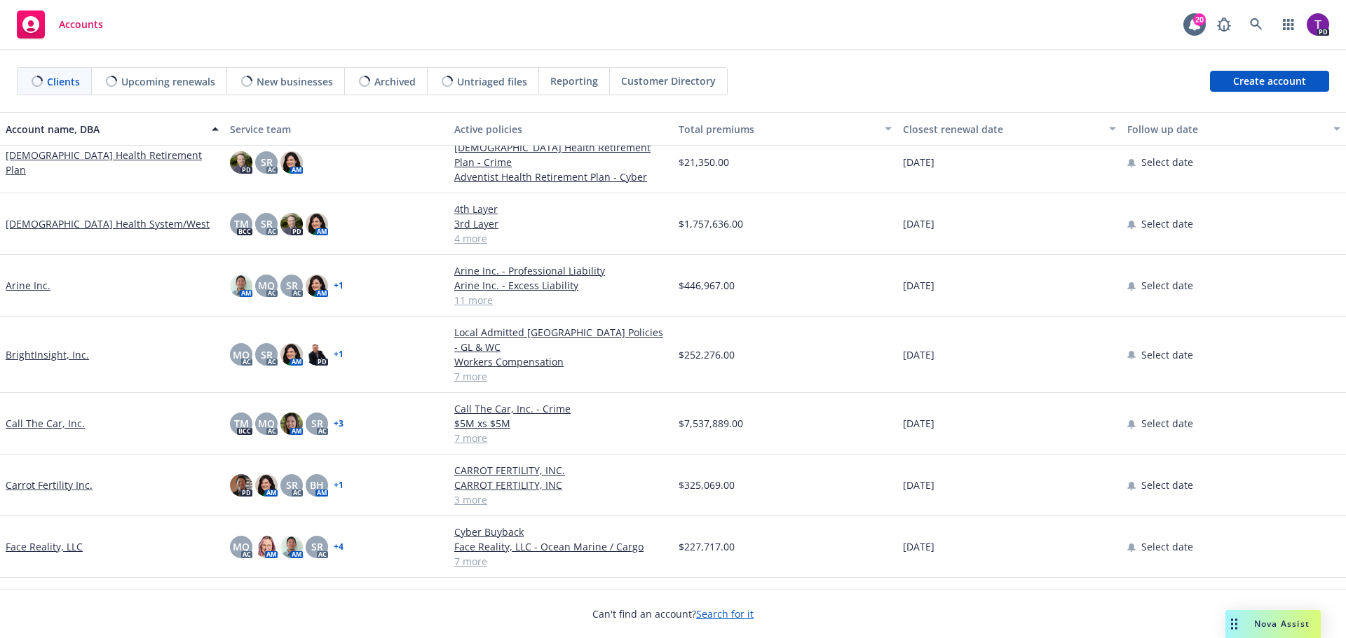
click at [53, 416] on link "Call The Car, Inc." at bounding box center [45, 423] width 79 height 15
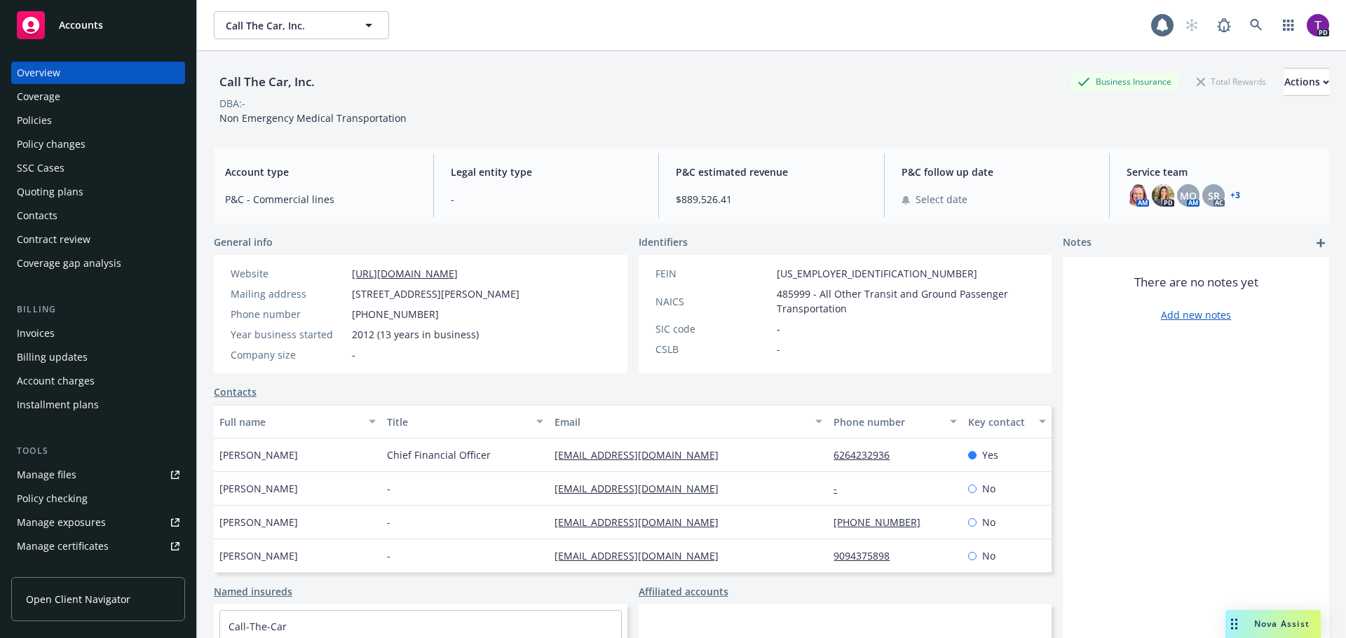
click at [57, 477] on div "Manage files" at bounding box center [47, 475] width 60 height 22
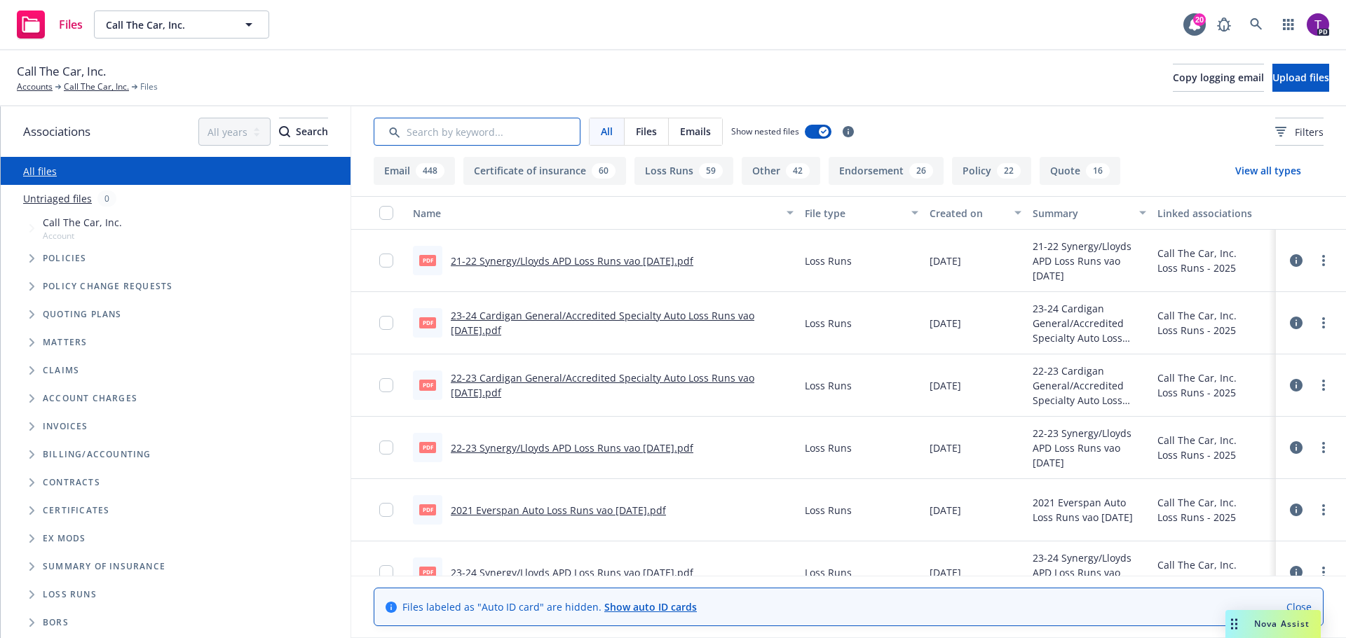
click at [512, 125] on input "Search by keyword..." at bounding box center [477, 132] width 207 height 28
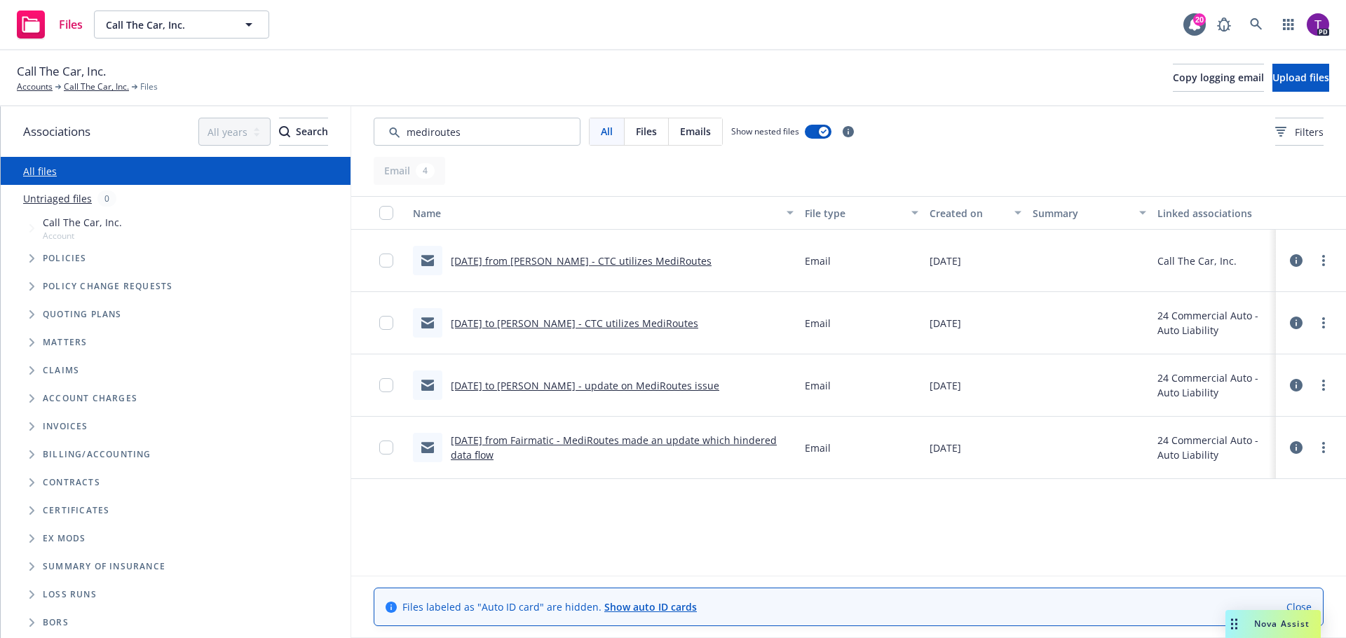
click at [568, 259] on link "1/13/25 from Tony - CTC utilizes MediRoutes" at bounding box center [581, 260] width 261 height 13
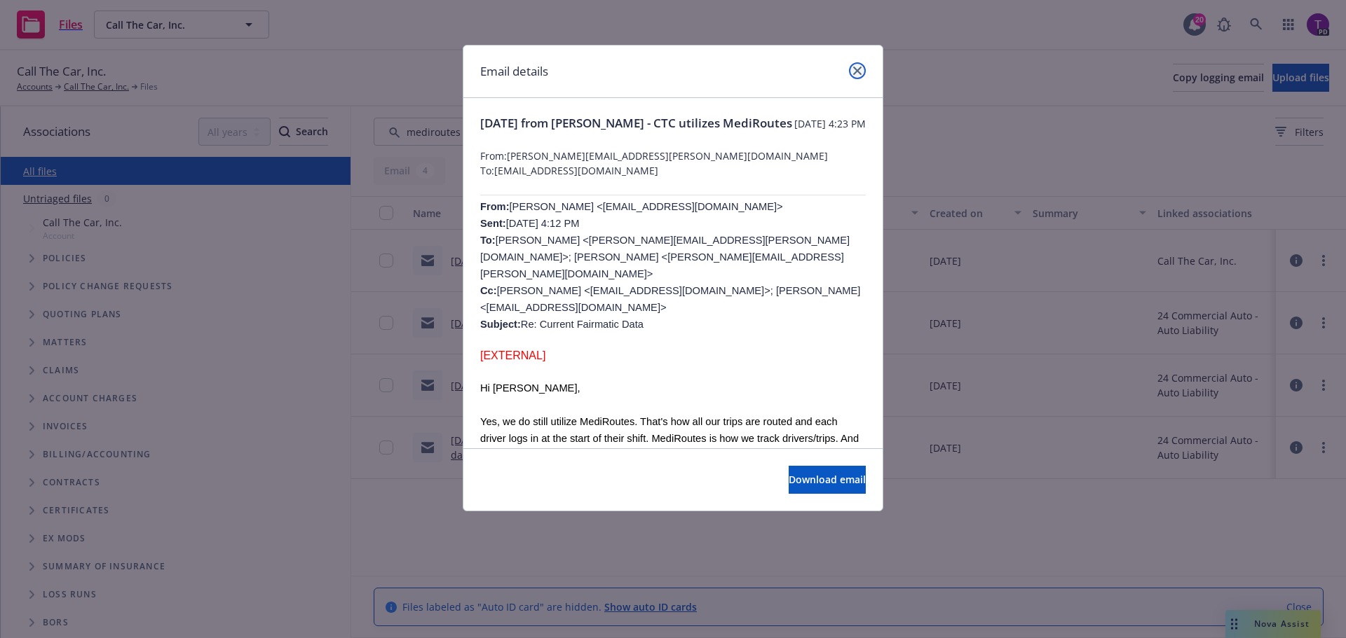
click at [853, 68] on icon "close" at bounding box center [857, 71] width 8 height 8
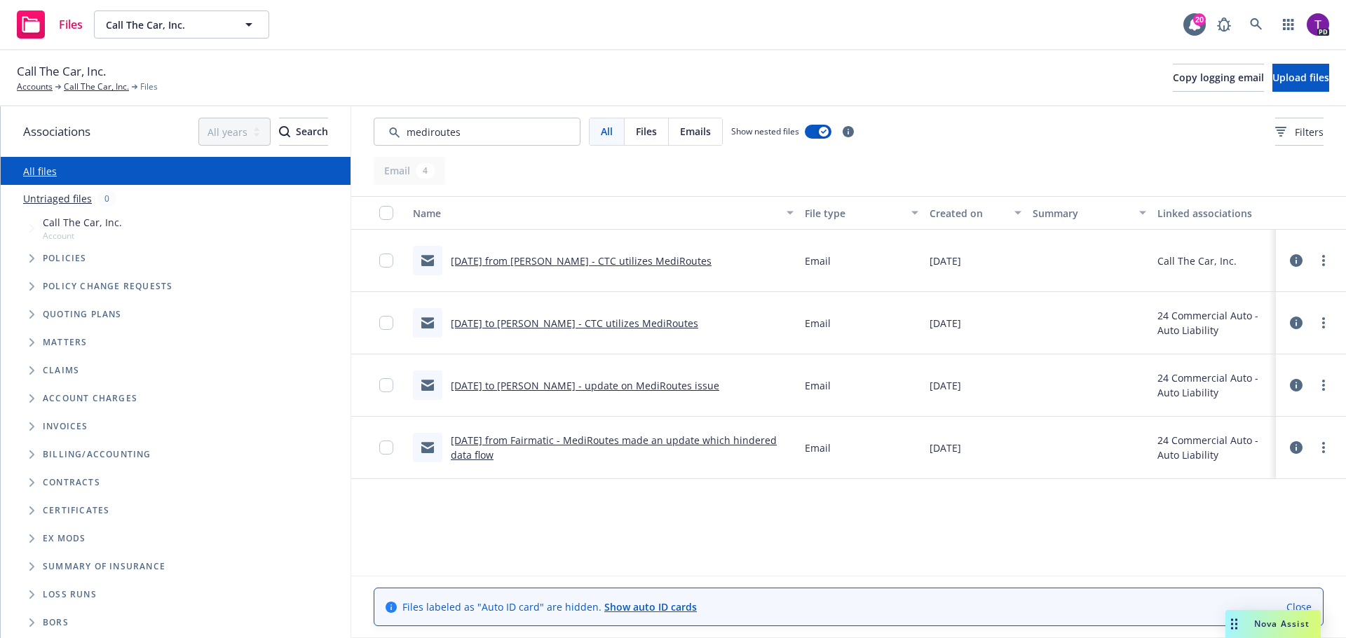
click at [625, 327] on link "1/13/25 to Dan - CTC utilizes MediRoutes" at bounding box center [574, 323] width 247 height 13
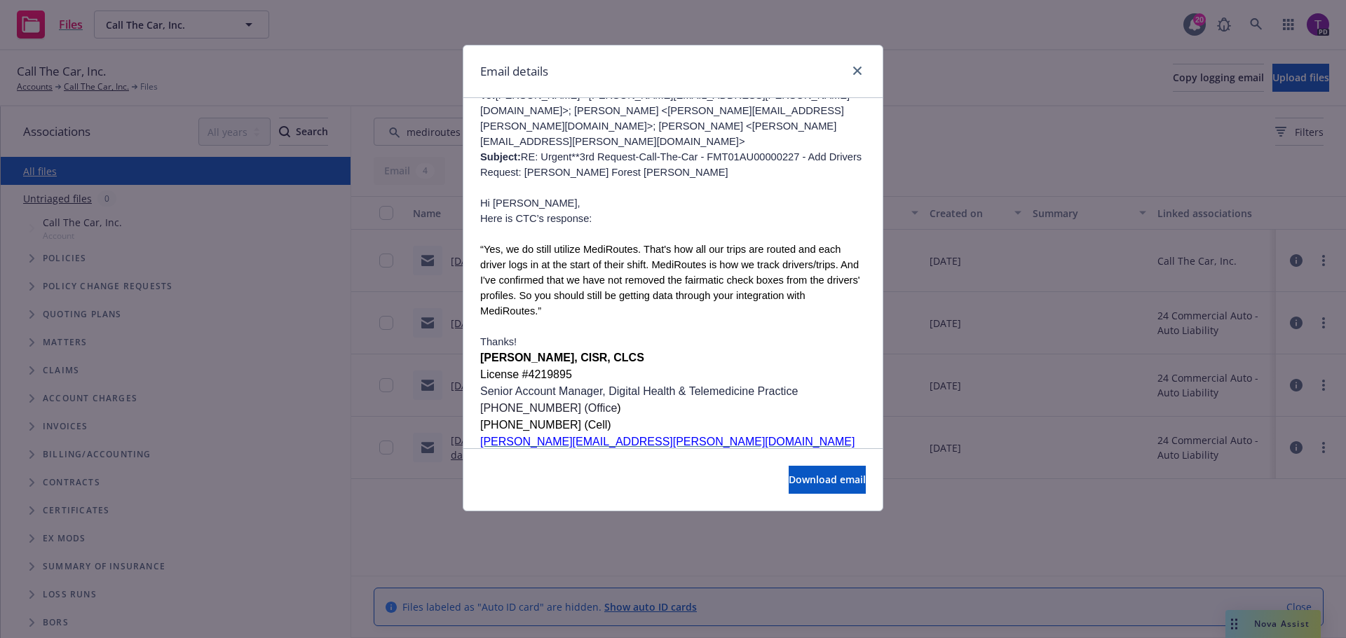
scroll to position [70, 0]
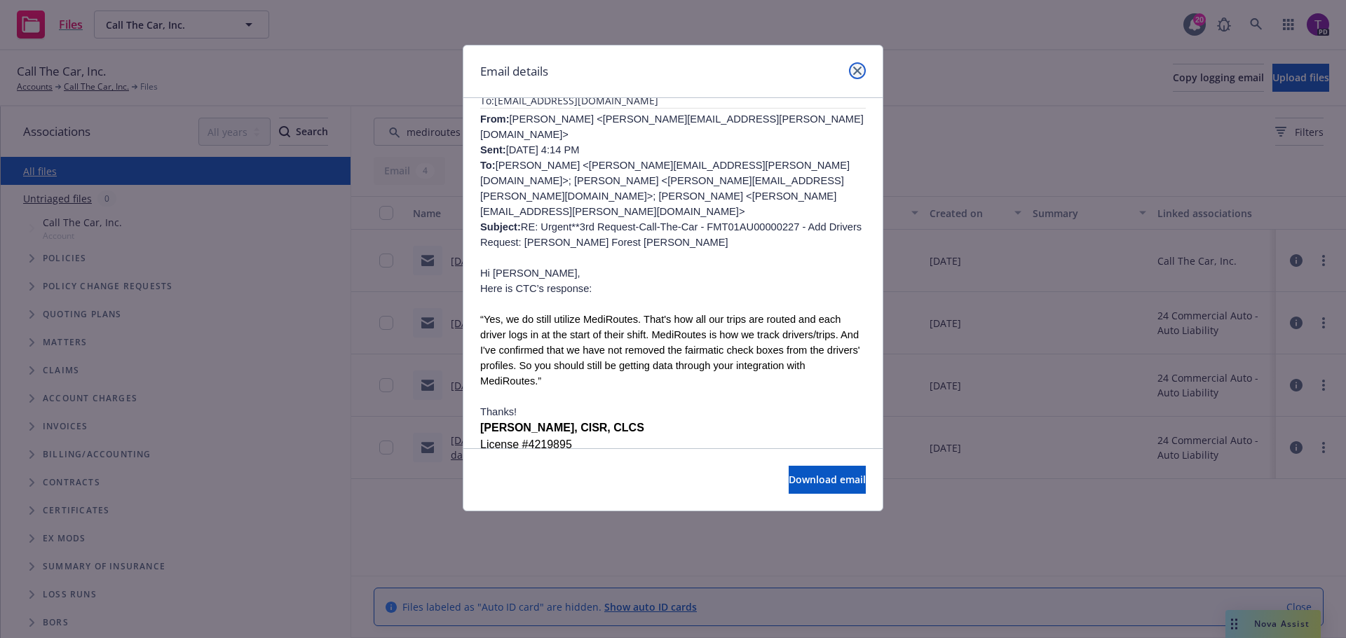
click at [853, 74] on icon "close" at bounding box center [857, 71] width 8 height 8
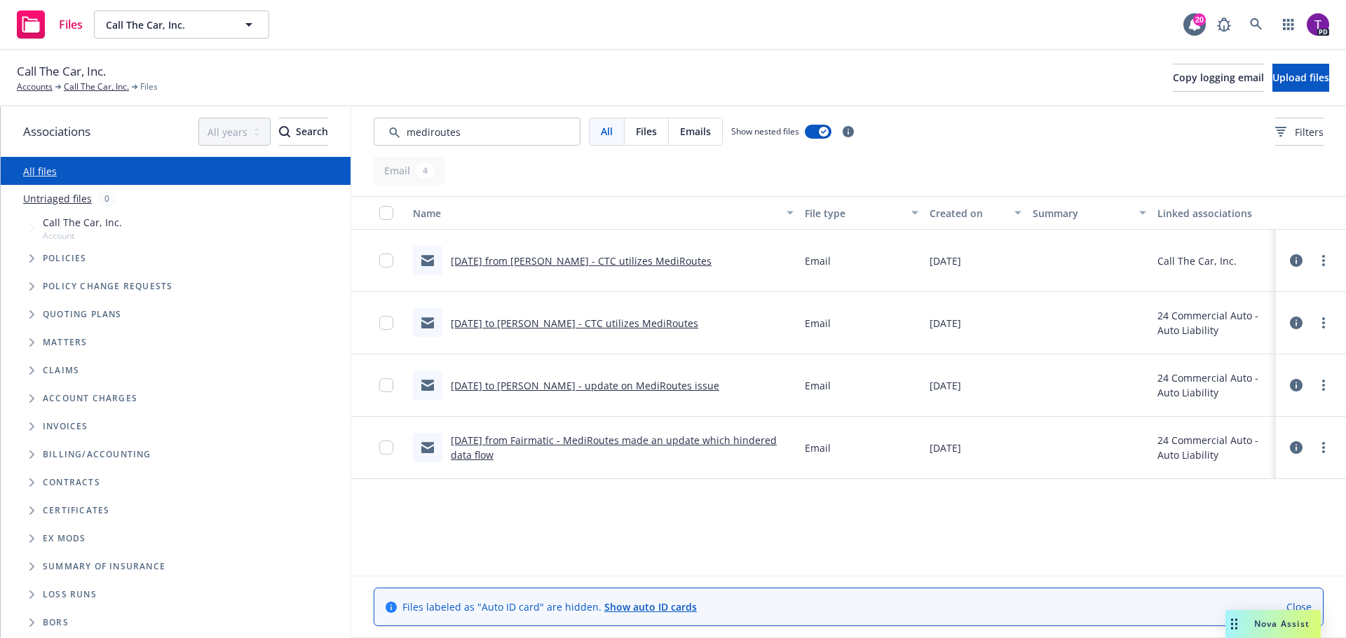
click at [648, 443] on link "1/23/25 from Fairmatic - MediRoutes made an update which hindered data flow" at bounding box center [614, 448] width 326 height 28
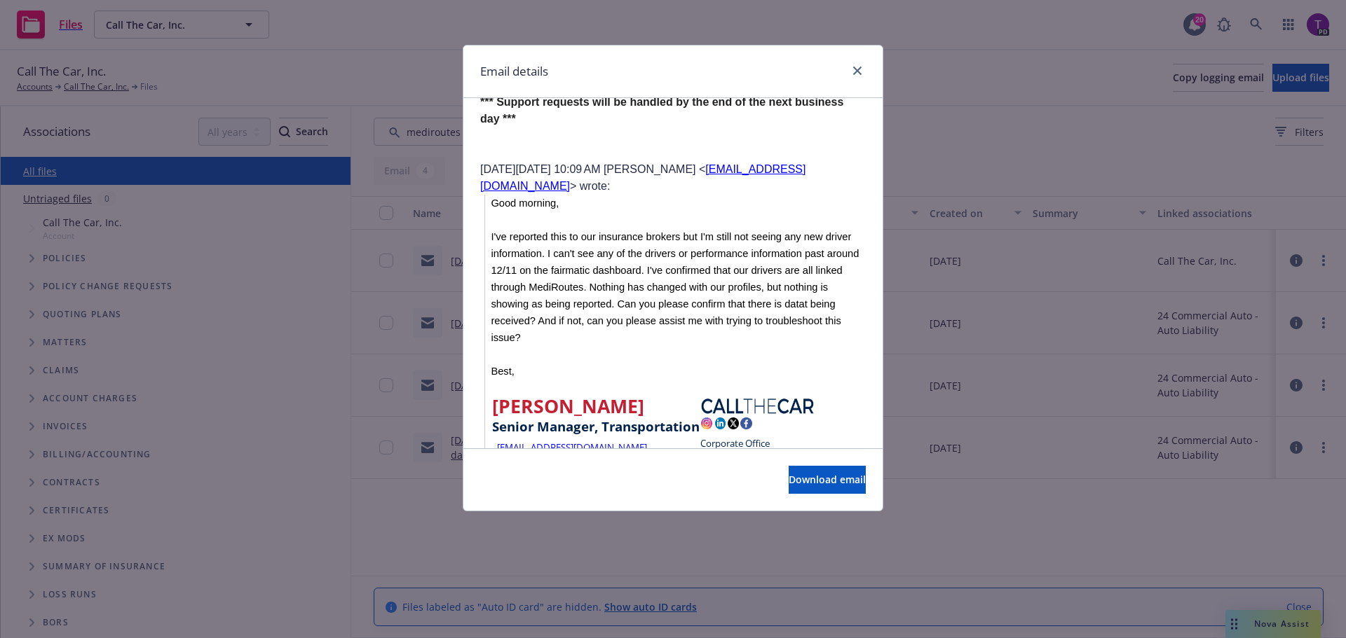
scroll to position [898, 0]
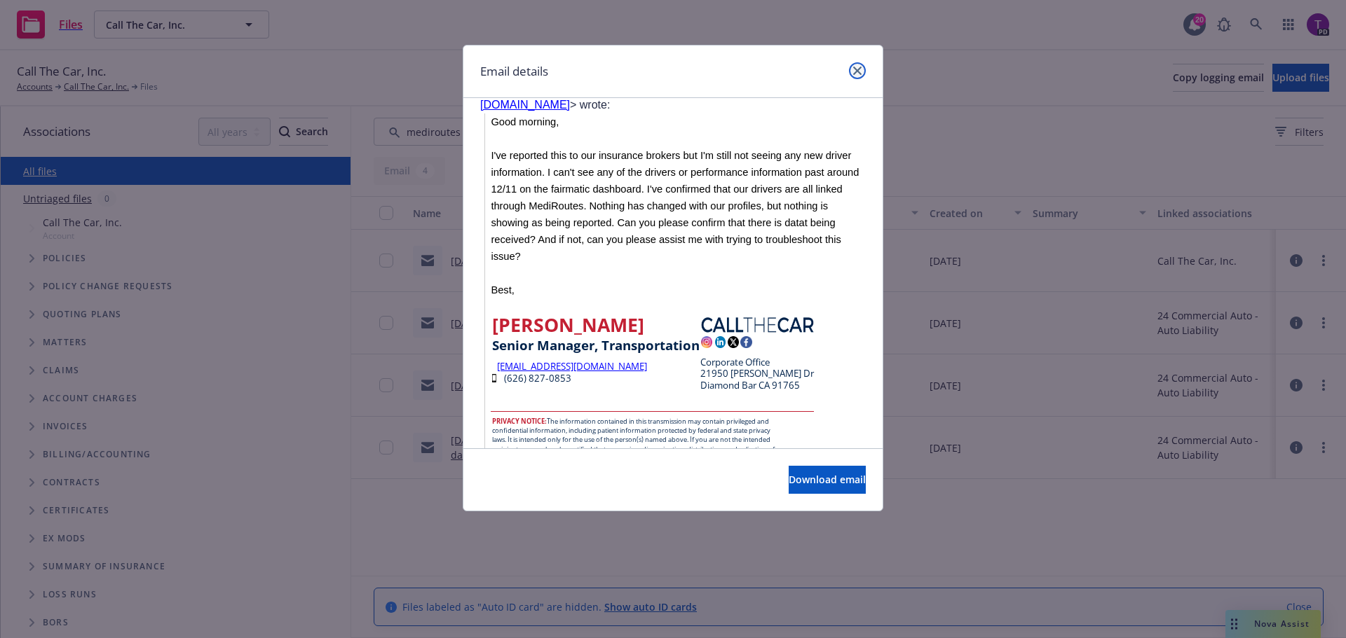
click at [859, 75] on link "close" at bounding box center [857, 70] width 17 height 17
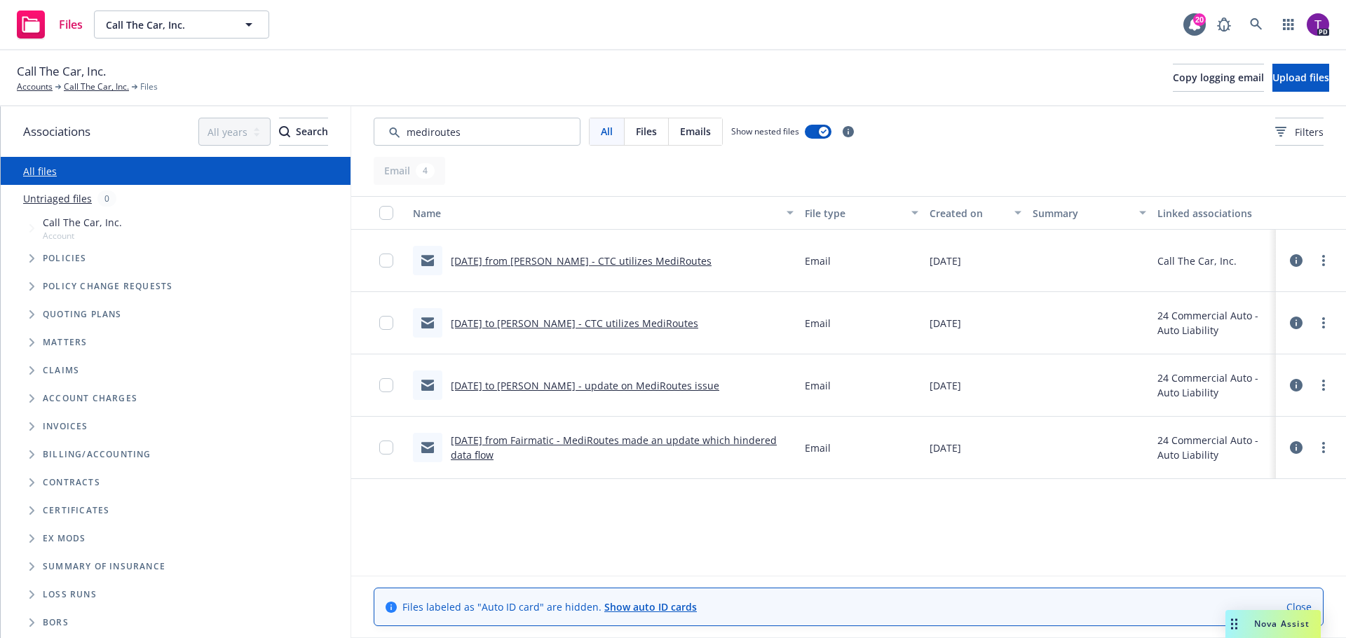
click at [614, 324] on link "1/13/25 to Dan - CTC utilizes MediRoutes" at bounding box center [574, 323] width 247 height 13
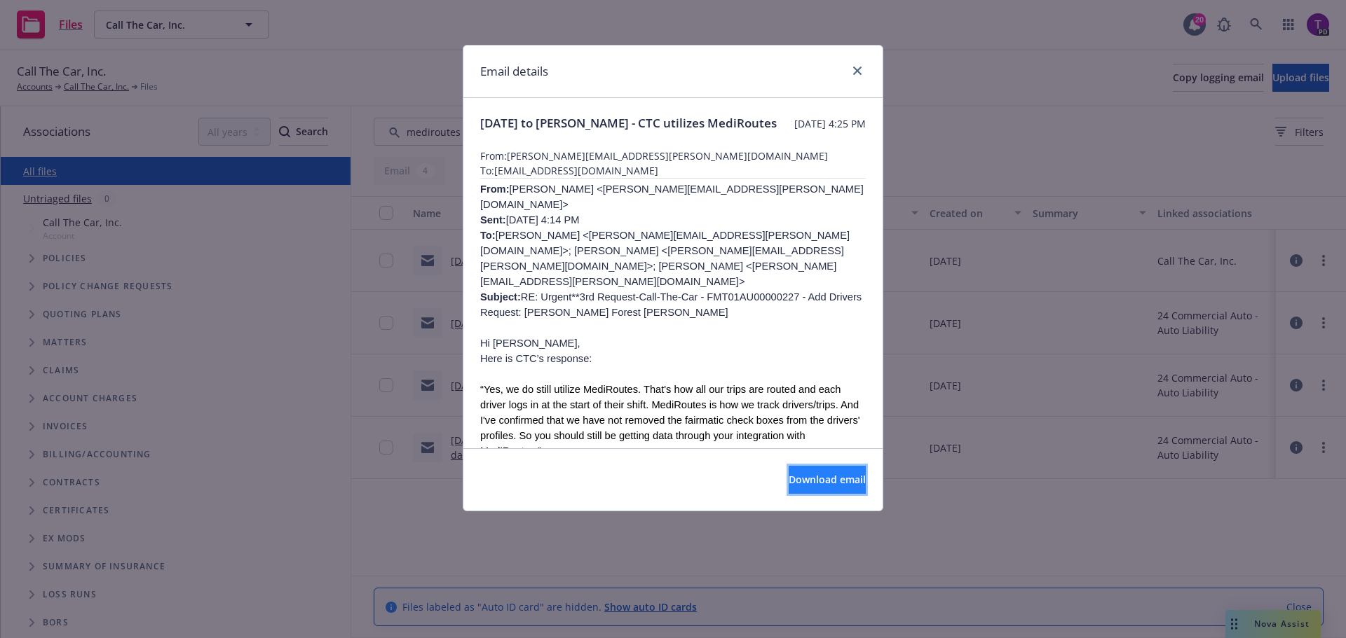
click at [802, 476] on span "Download email" at bounding box center [826, 479] width 77 height 13
click at [823, 487] on button "Download email" at bounding box center [826, 480] width 77 height 28
click at [853, 70] on icon "close" at bounding box center [857, 71] width 8 height 8
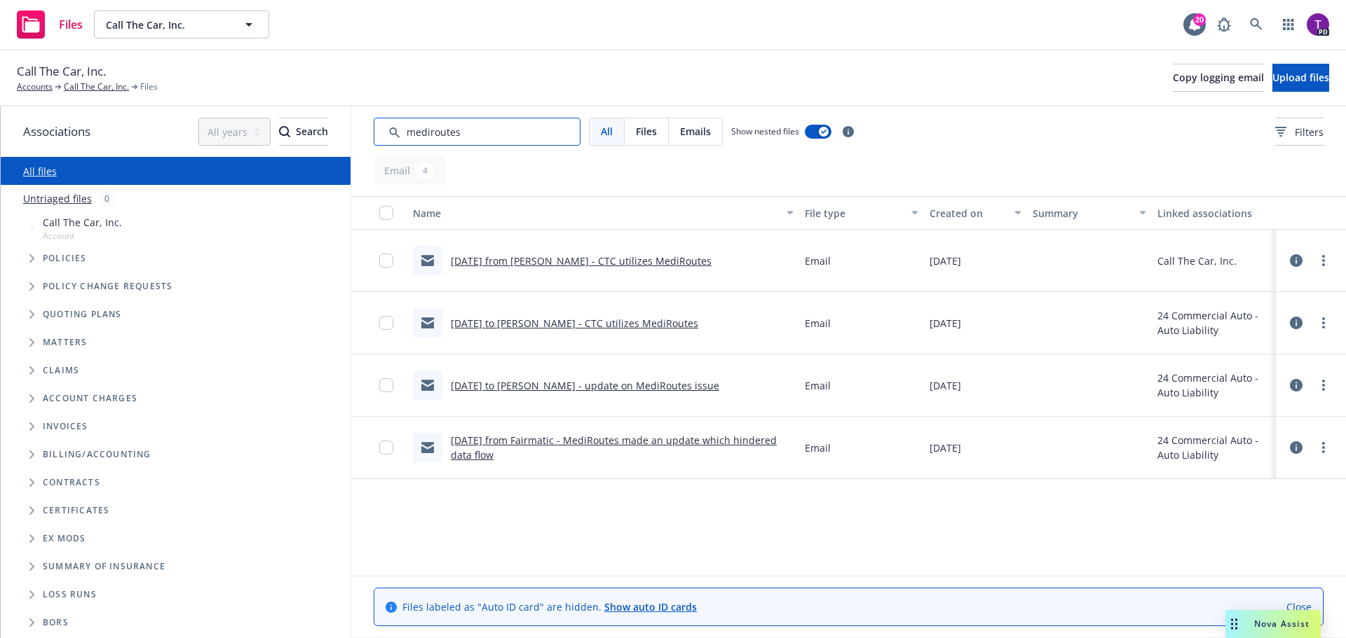
drag, startPoint x: 488, startPoint y: 141, endPoint x: 274, endPoint y: 172, distance: 216.8
click at [274, 172] on div "Associations All years 2027 2026 2025 2024 2023 2022 2021 2020 2019 2018 2017 2…" at bounding box center [673, 373] width 1345 height 532
type input "="
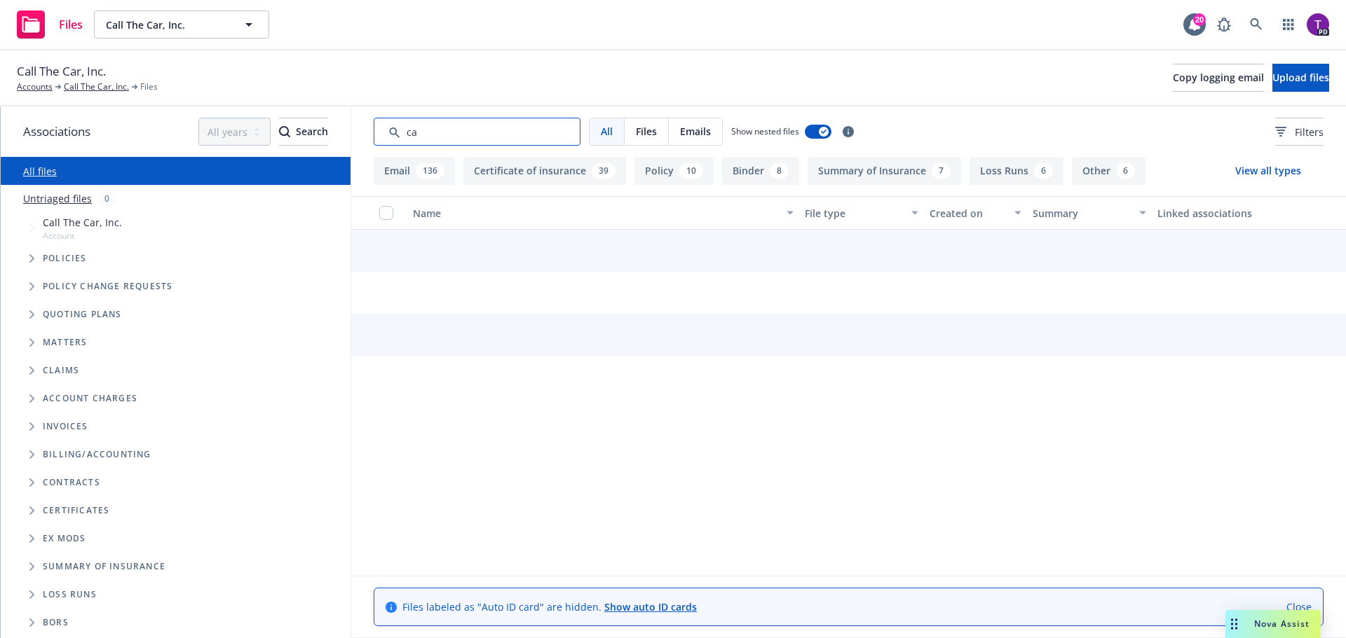
type input "c"
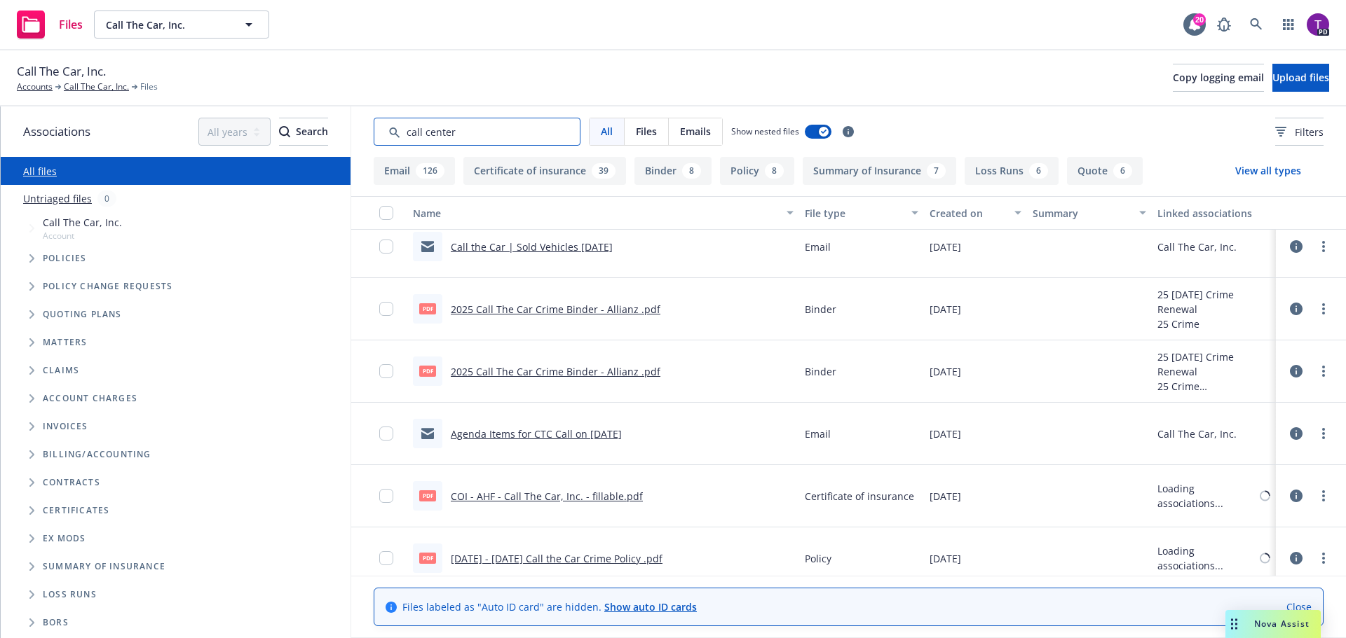
scroll to position [3014, 0]
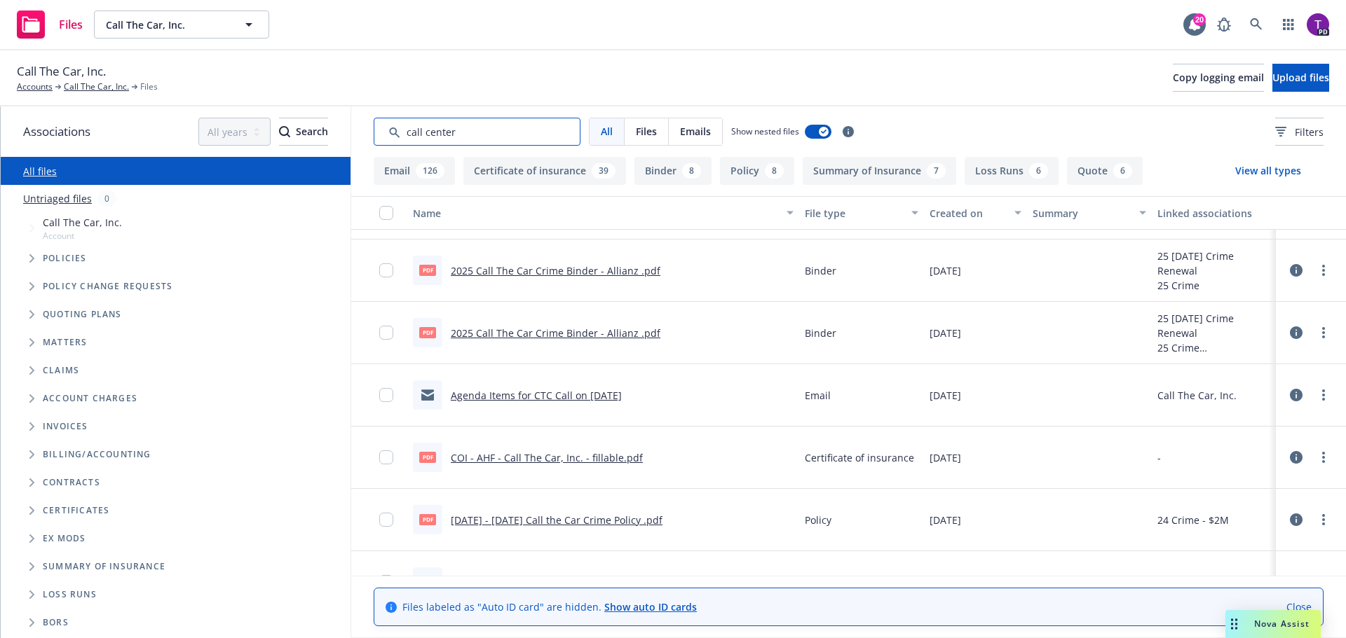
drag, startPoint x: 462, startPoint y: 132, endPoint x: 364, endPoint y: 143, distance: 98.1
click at [364, 143] on div "All Files Emails Show nested files Filters" at bounding box center [848, 132] width 994 height 50
type input "center"
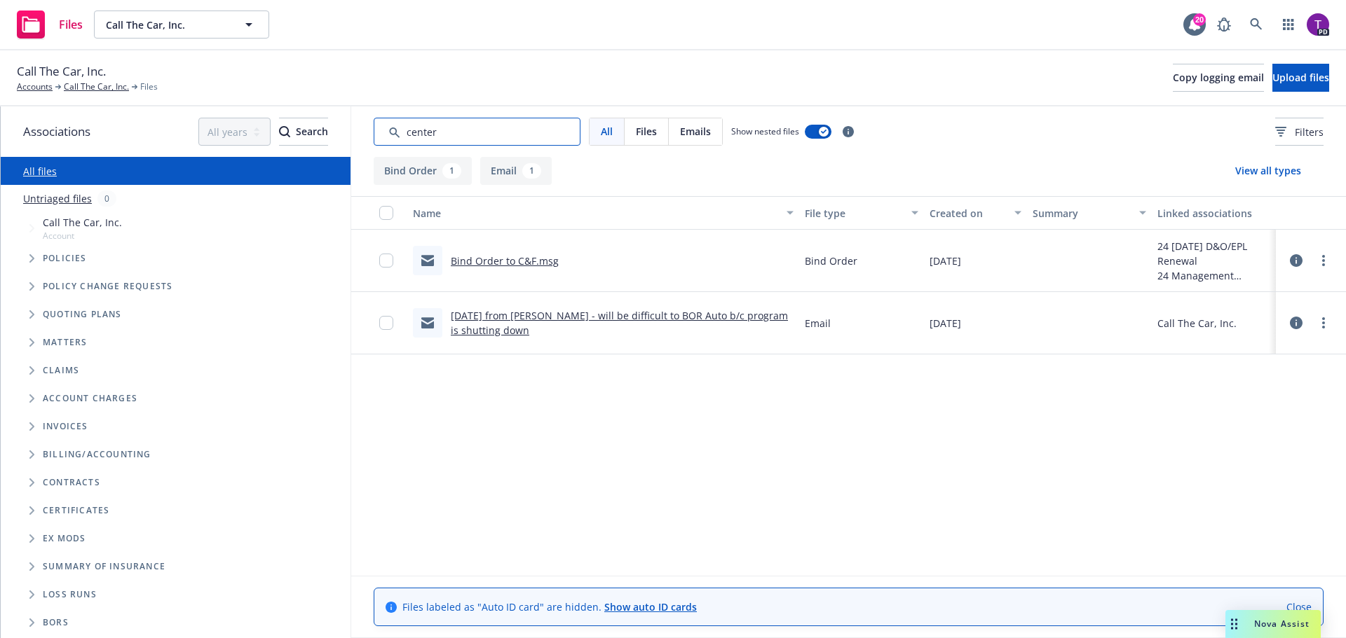
scroll to position [0, 0]
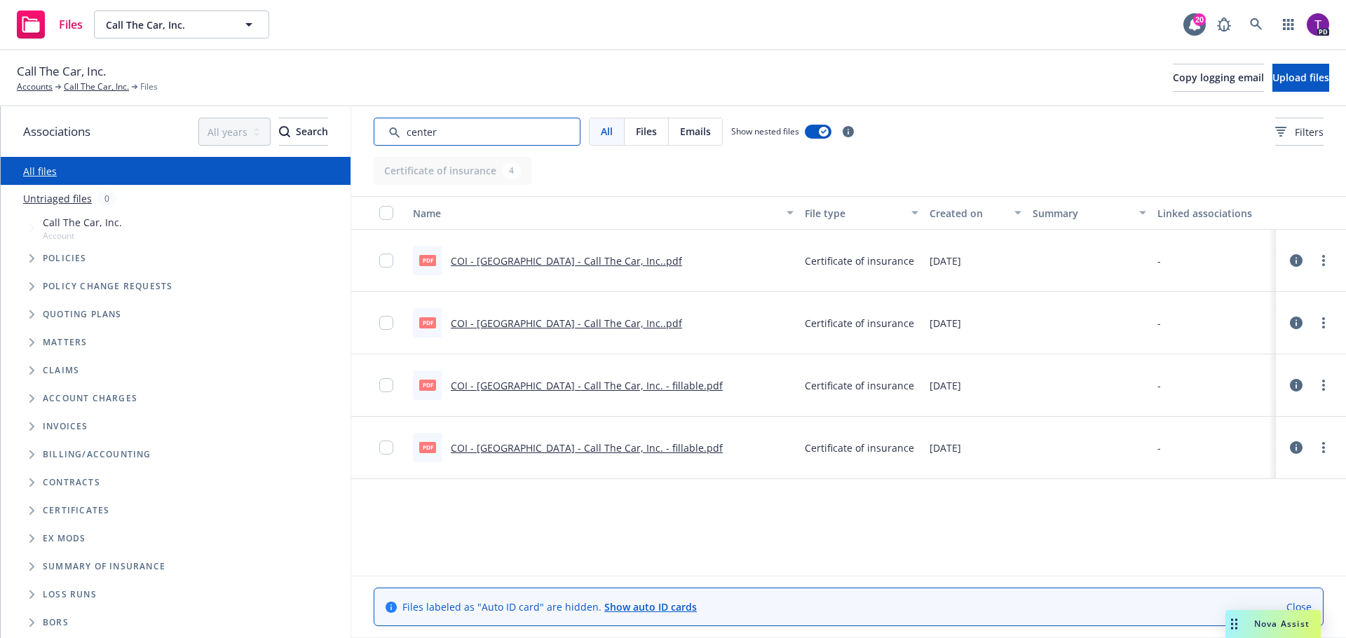
drag, startPoint x: 444, startPoint y: 131, endPoint x: 357, endPoint y: 137, distance: 87.1
click at [357, 137] on div "All Files Emails Show nested files Filters" at bounding box center [848, 132] width 994 height 50
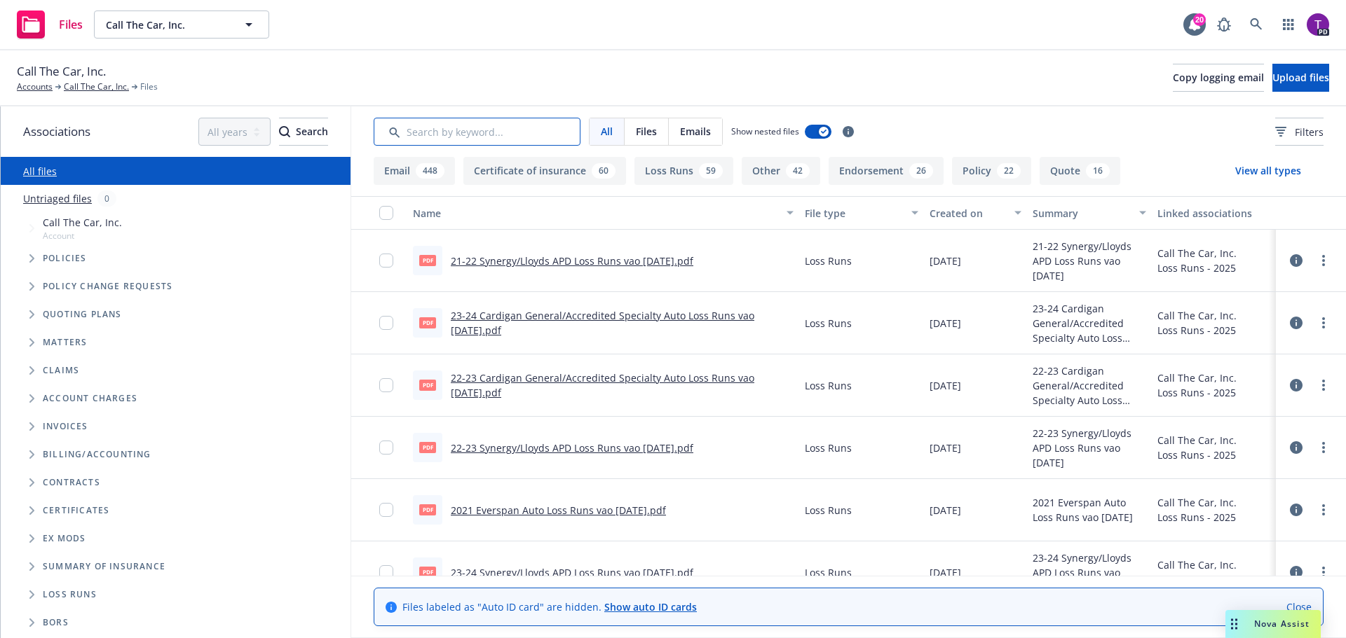
click at [423, 135] on input "Search by keyword..." at bounding box center [477, 132] width 207 height 28
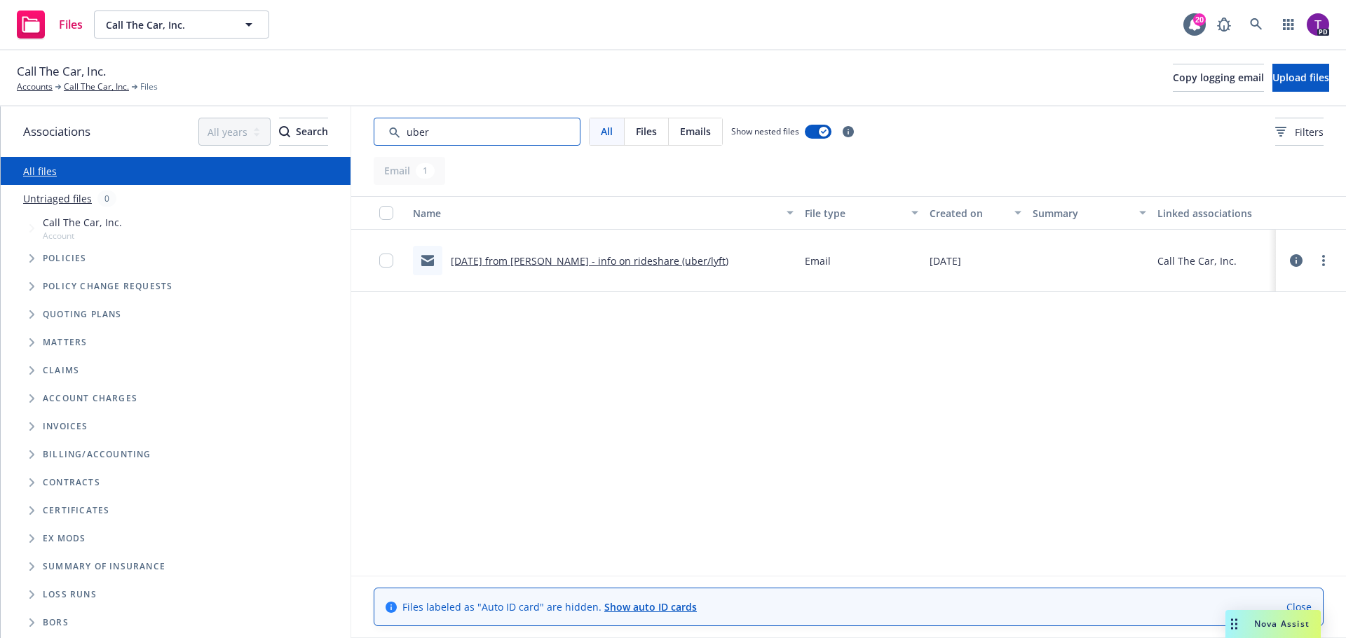
type input "uber"
click at [568, 260] on link "9/27/24 from Jessica - info on rideshare (uber/lyft)" at bounding box center [590, 260] width 278 height 13
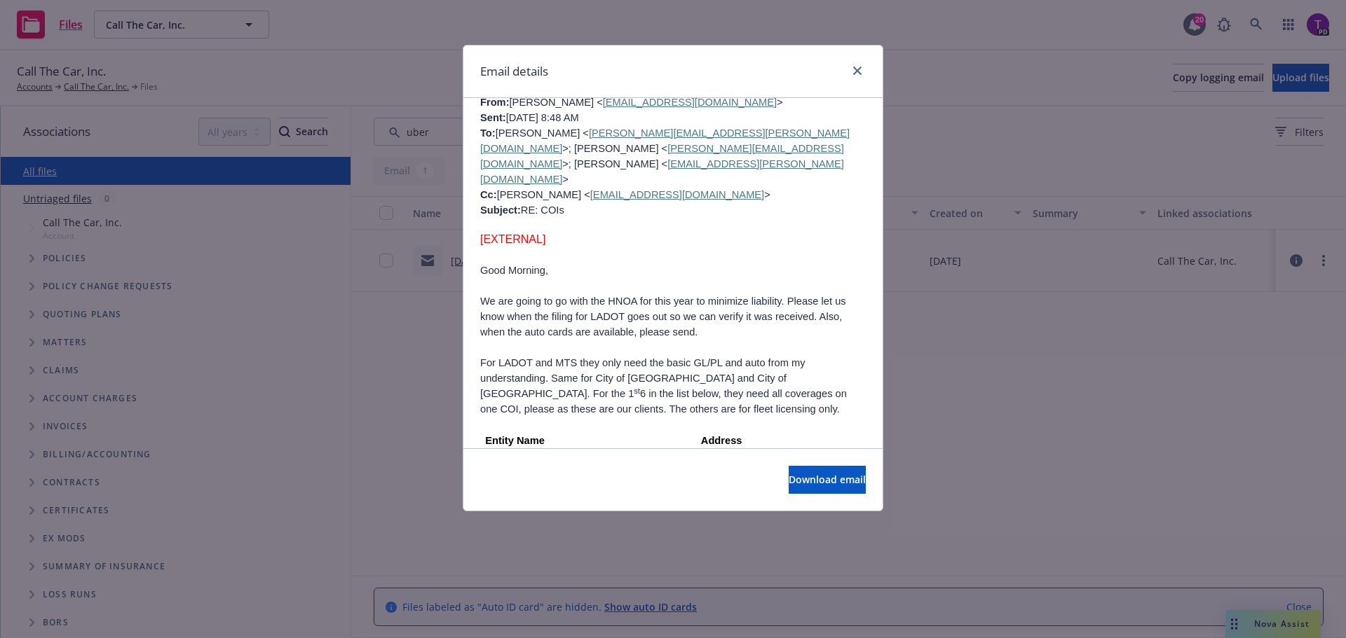
scroll to position [1402, 0]
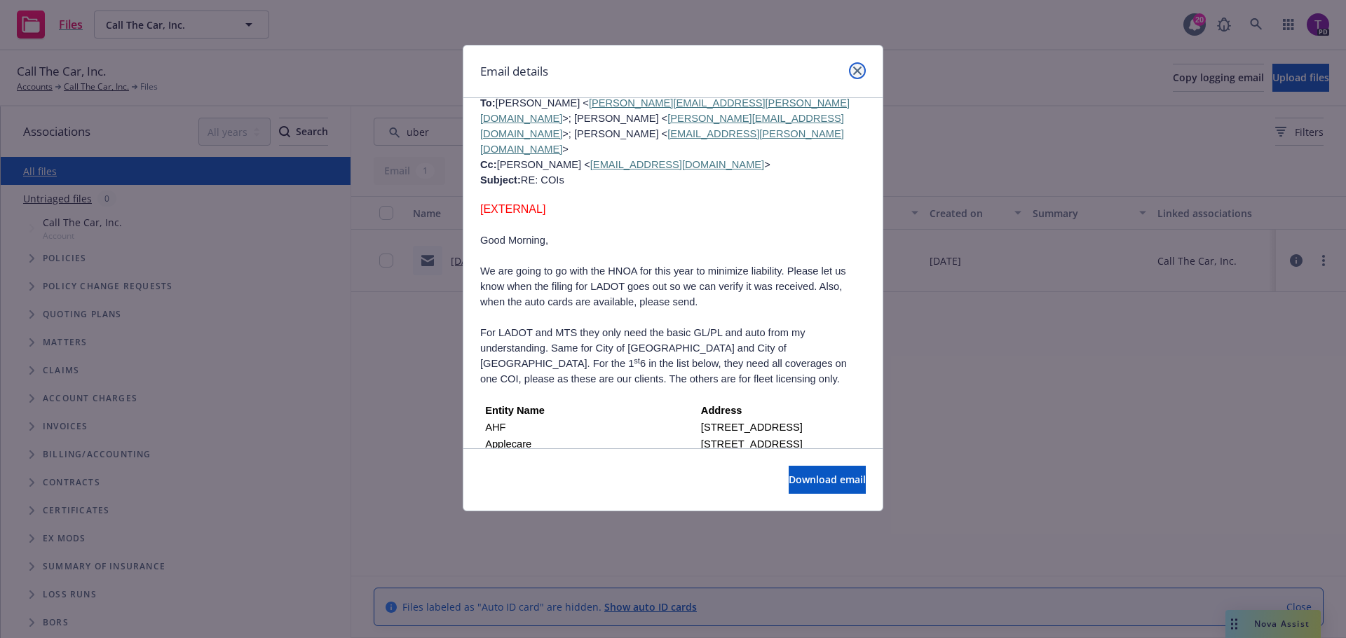
click at [854, 71] on icon "close" at bounding box center [857, 71] width 8 height 8
